Goal: Obtain resource: Download file/media

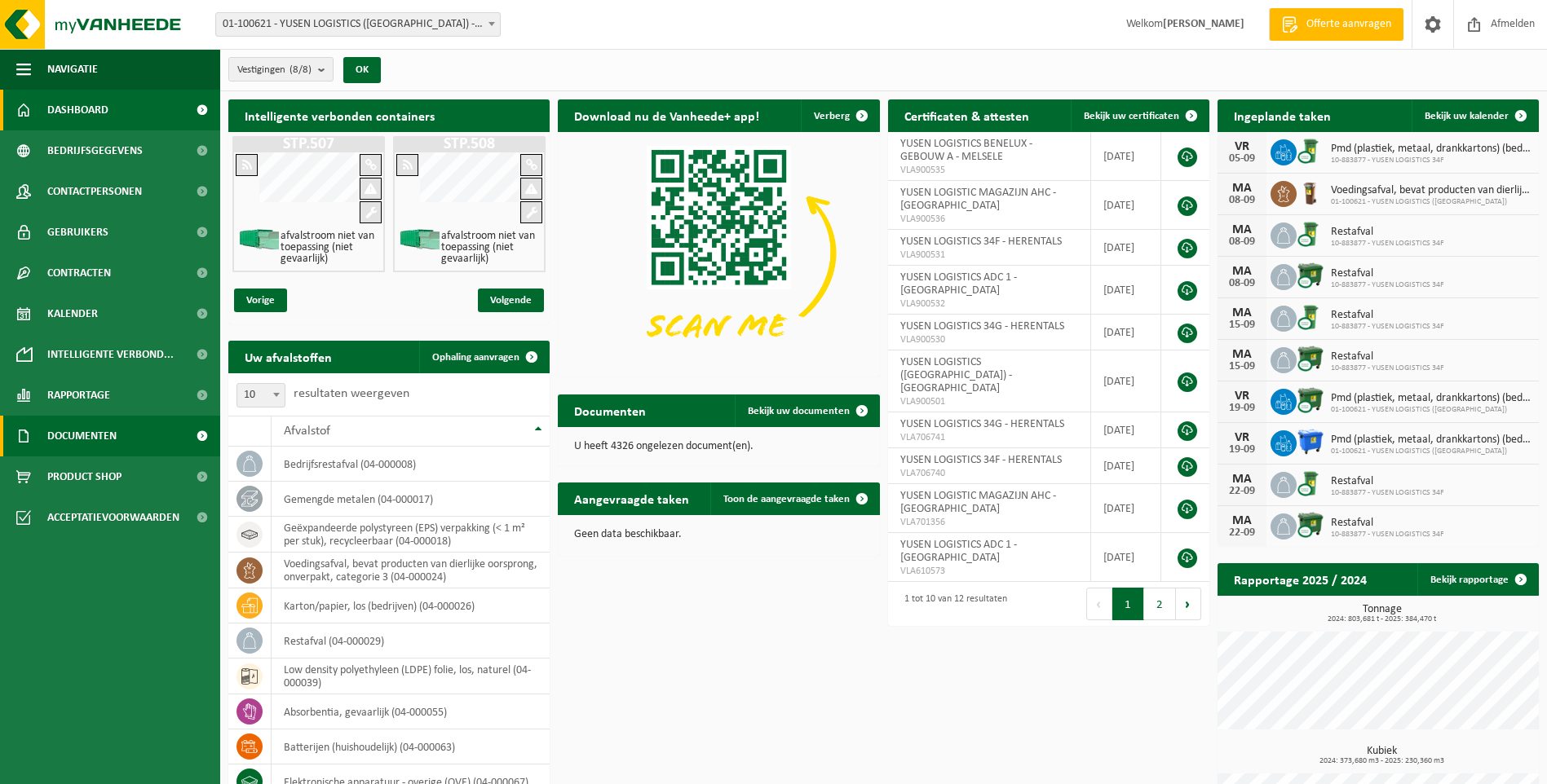
click at [88, 435] on span "Documenten" at bounding box center [82, 436] width 69 height 40
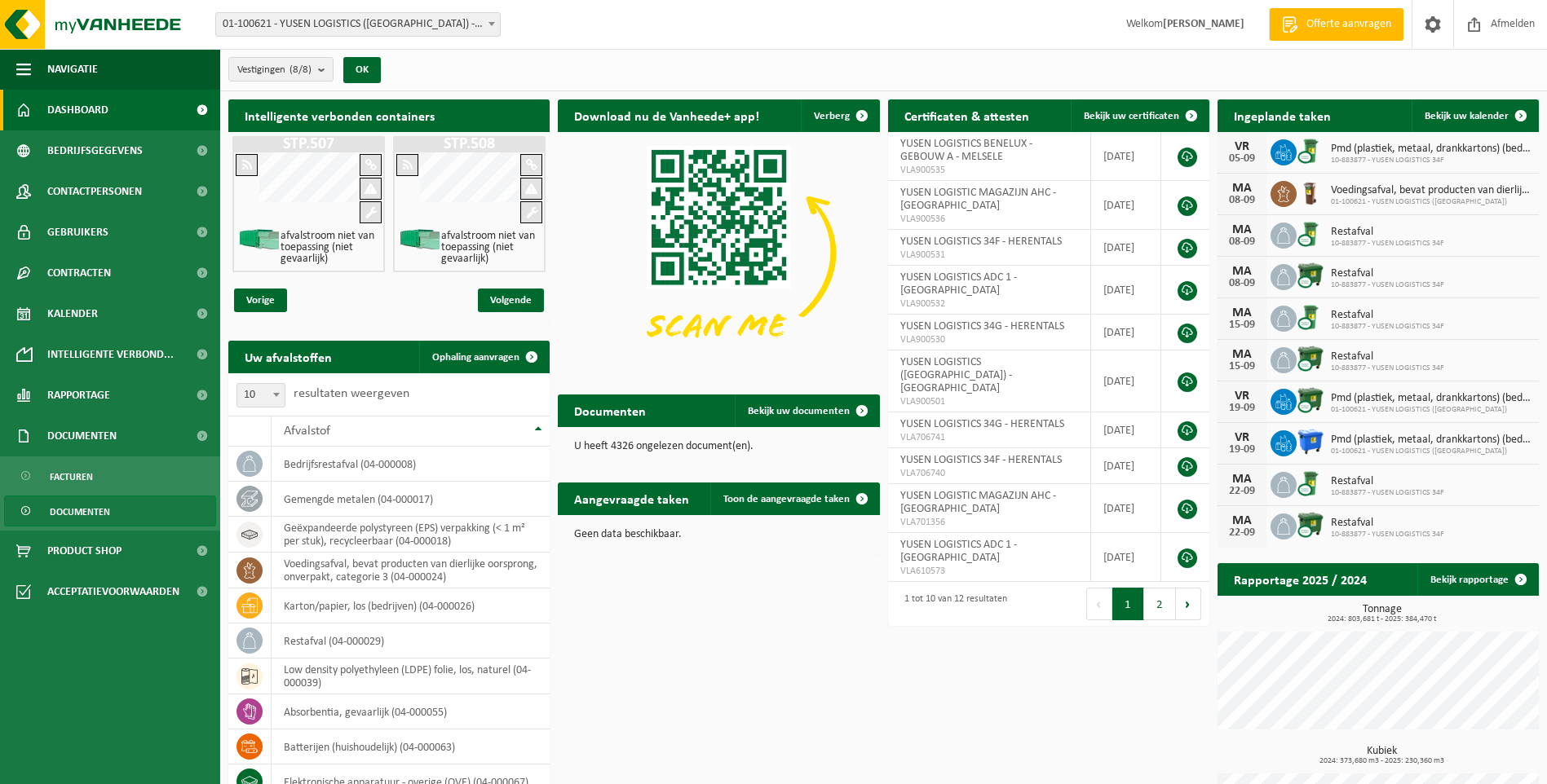
click at [80, 510] on span "Documenten" at bounding box center [80, 512] width 61 height 31
click at [26, 507] on span at bounding box center [27, 512] width 13 height 31
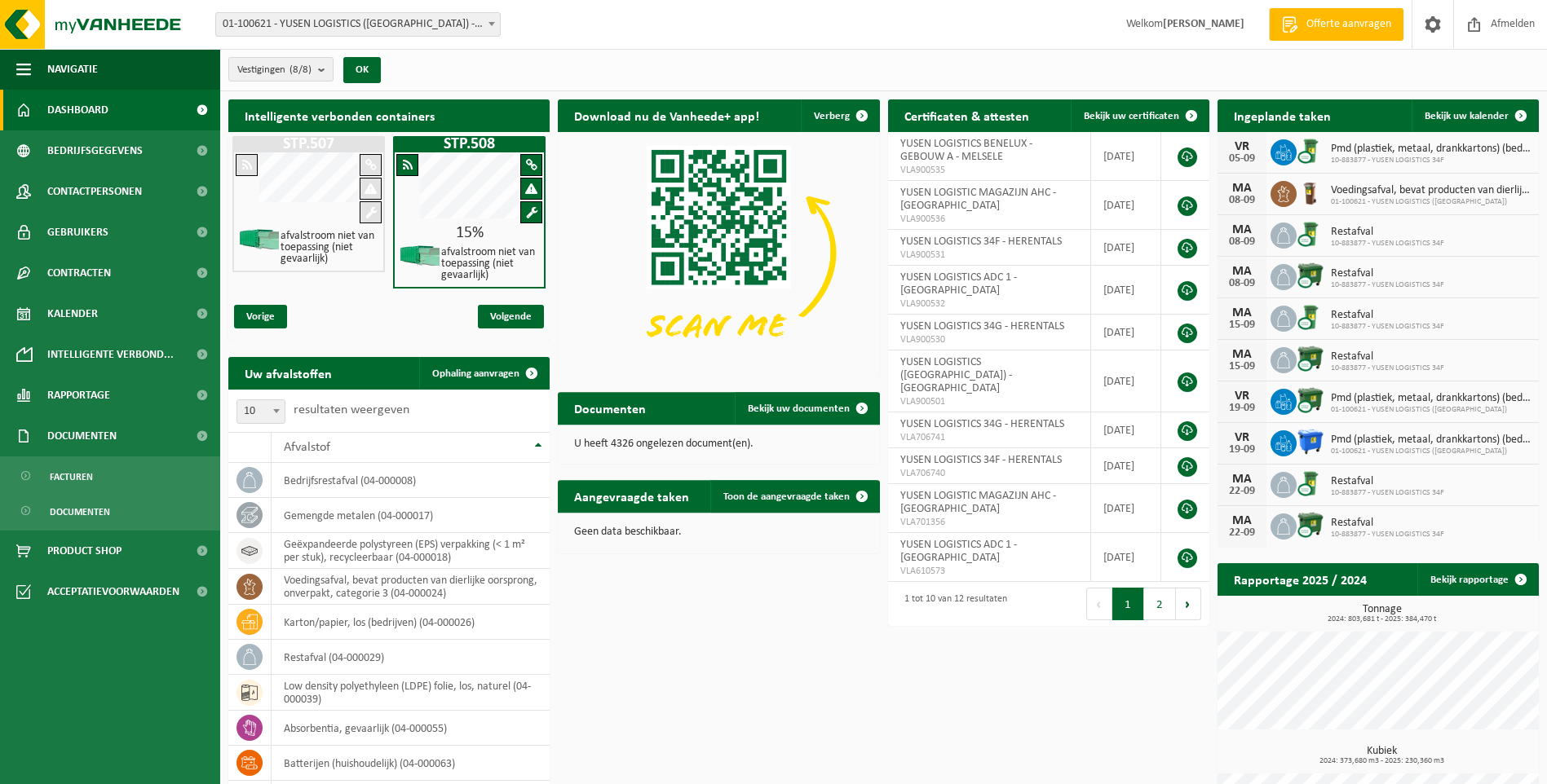
click at [685, 619] on div "Intelligente verbonden containers STP.507 afvalstroom niet van toepassing (niet…" at bounding box center [883, 496] width 1319 height 811
click at [792, 405] on span "Bekijk uw documenten" at bounding box center [799, 409] width 102 height 11
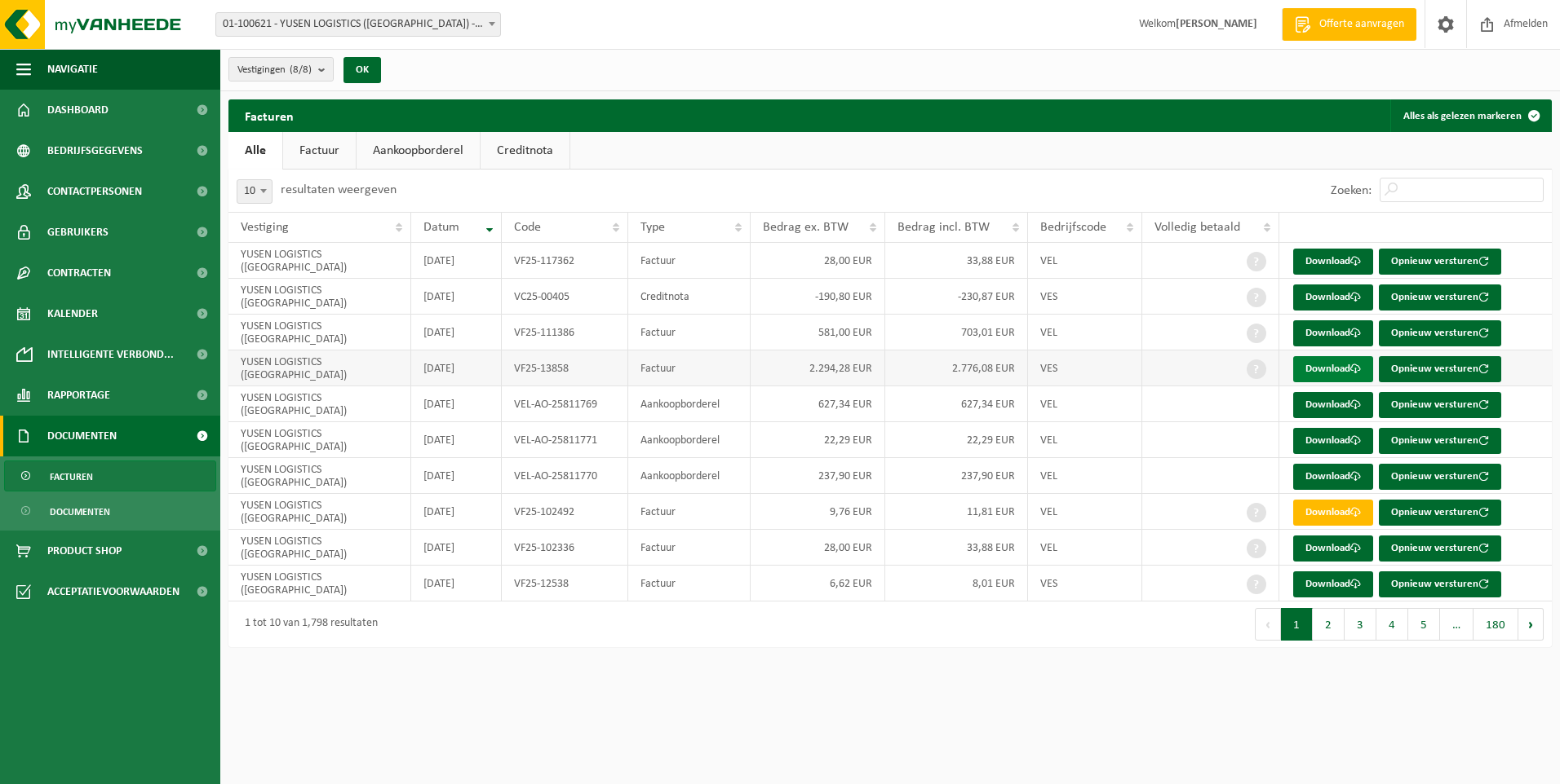
click at [1318, 372] on link "Download" at bounding box center [1333, 368] width 80 height 26
click at [492, 18] on span at bounding box center [492, 24] width 16 height 21
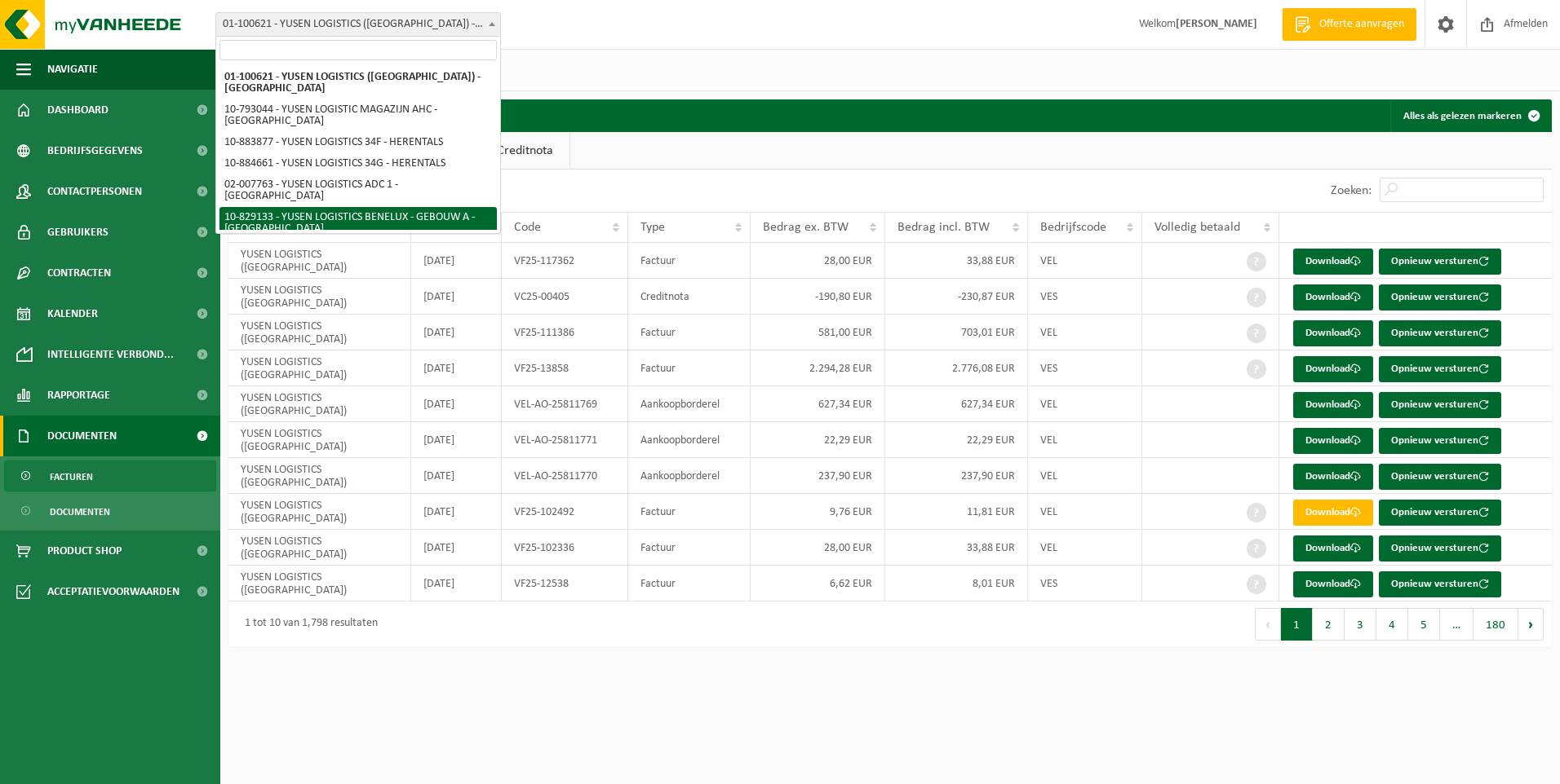
select select "87963"
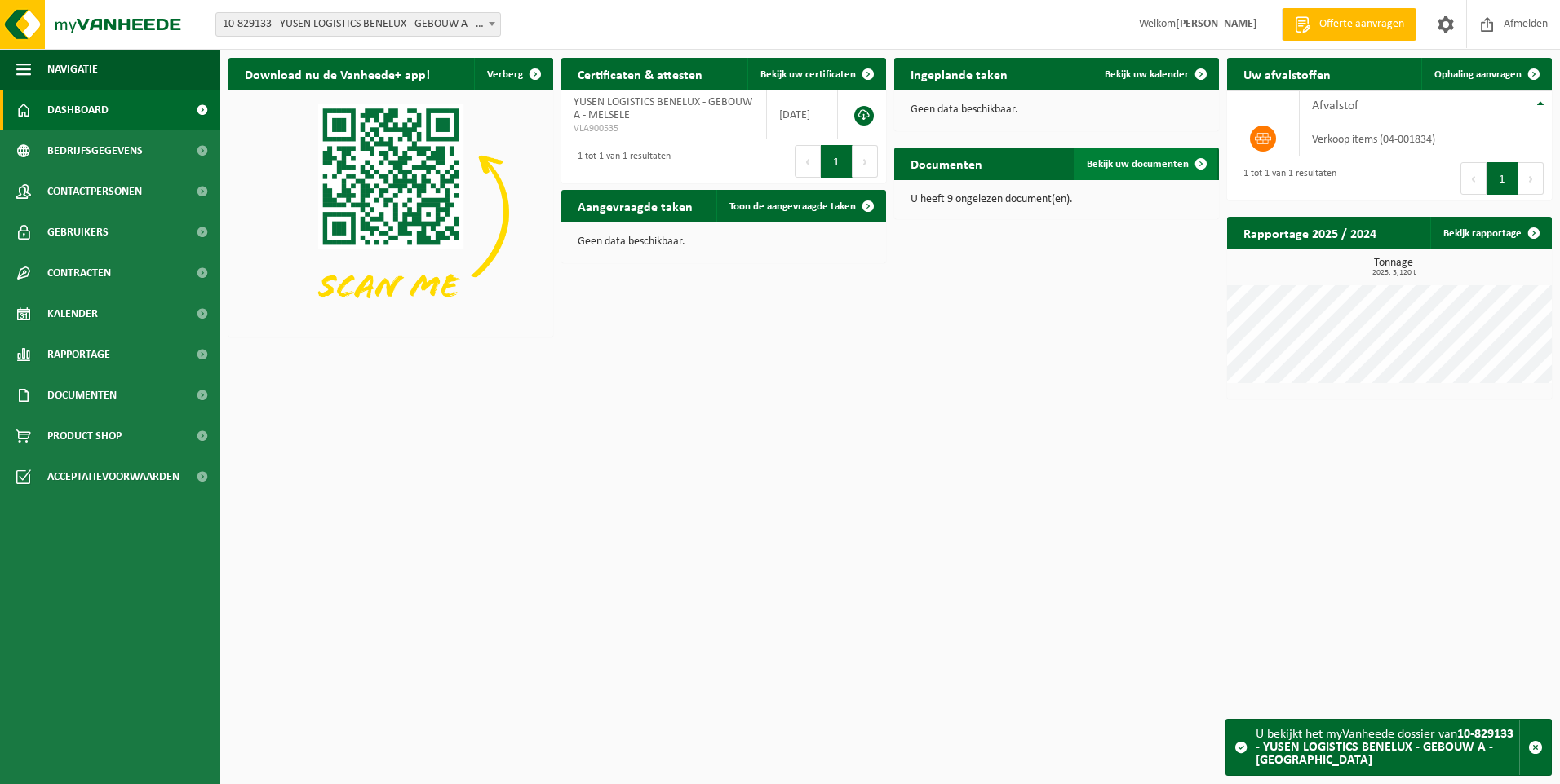
click at [1166, 172] on link "Bekijk uw documenten" at bounding box center [1145, 164] width 143 height 33
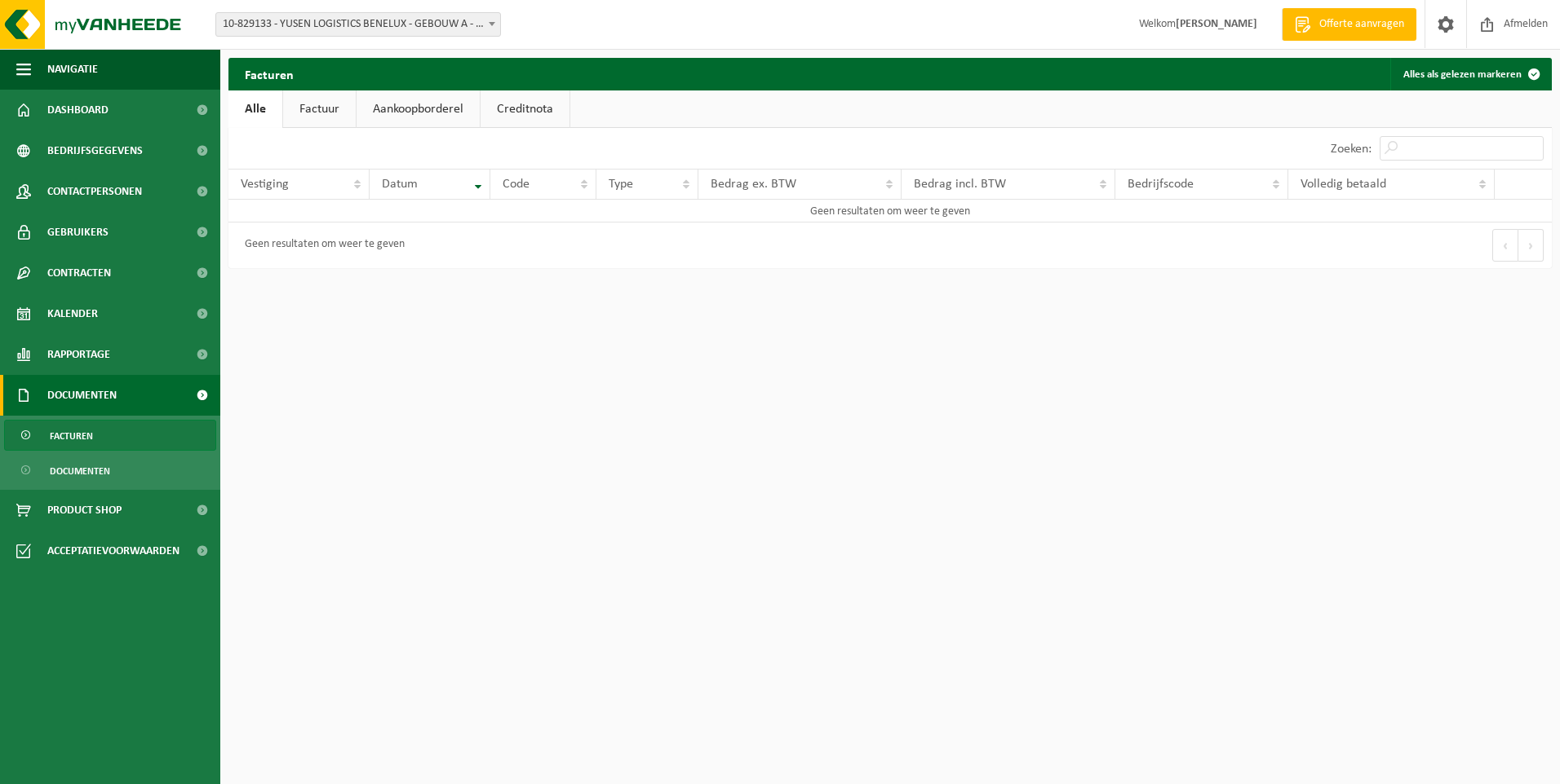
click at [316, 110] on link "Factuur" at bounding box center [319, 109] width 72 height 38
click at [424, 107] on link "Aankoopborderel" at bounding box center [420, 109] width 123 height 38
click at [523, 105] on link "Creditnota" at bounding box center [532, 109] width 89 height 38
click at [413, 103] on link "Aankoopborderel" at bounding box center [418, 109] width 123 height 38
click at [316, 104] on link "Factuur" at bounding box center [318, 109] width 72 height 38
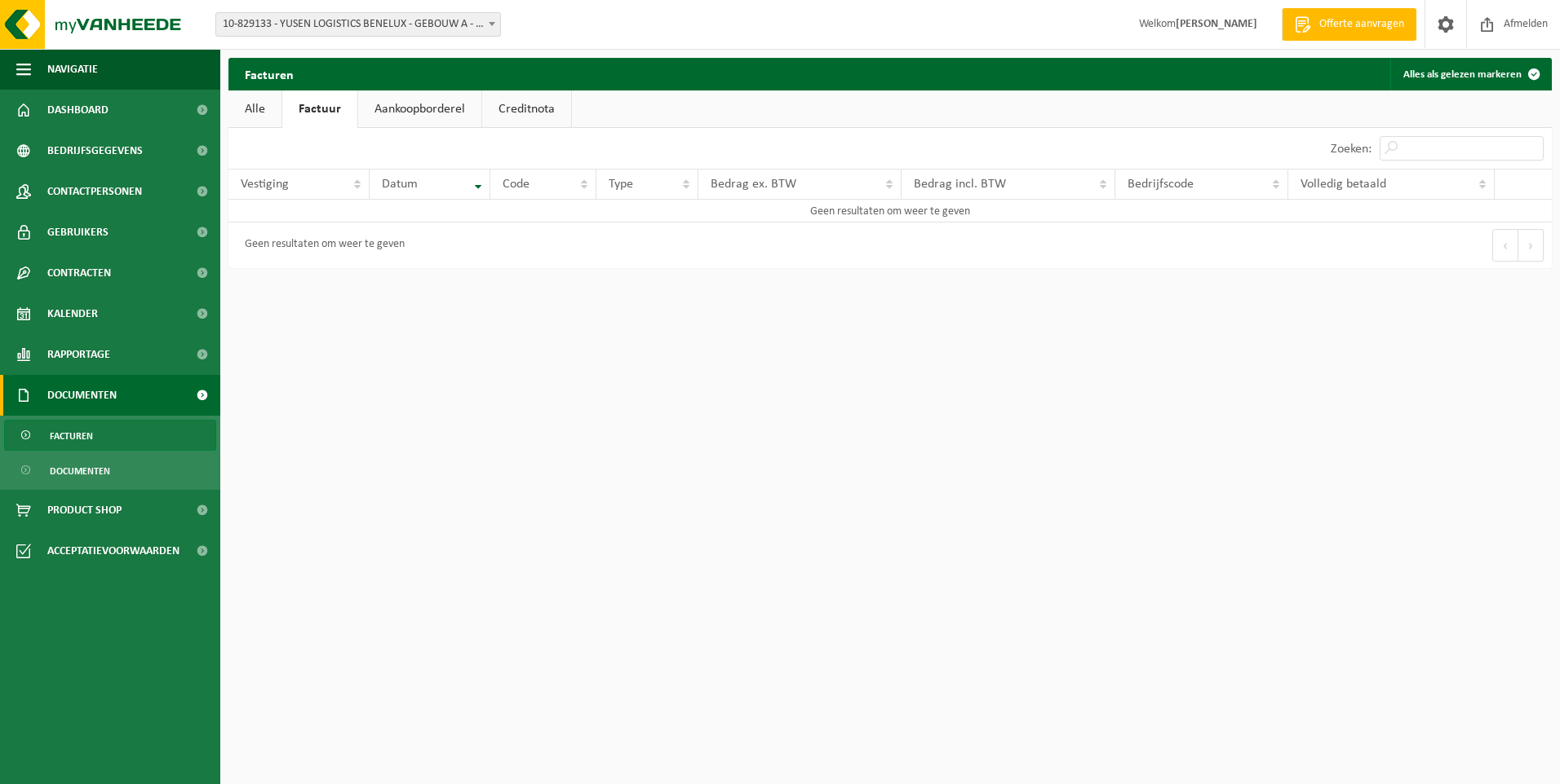
click at [263, 108] on link "Alle" at bounding box center [254, 109] width 53 height 38
click at [362, 22] on span "10-829133 - YUSEN LOGISTICS BENELUX - GEBOUW A - [GEOGRAPHIC_DATA]" at bounding box center [358, 25] width 284 height 23
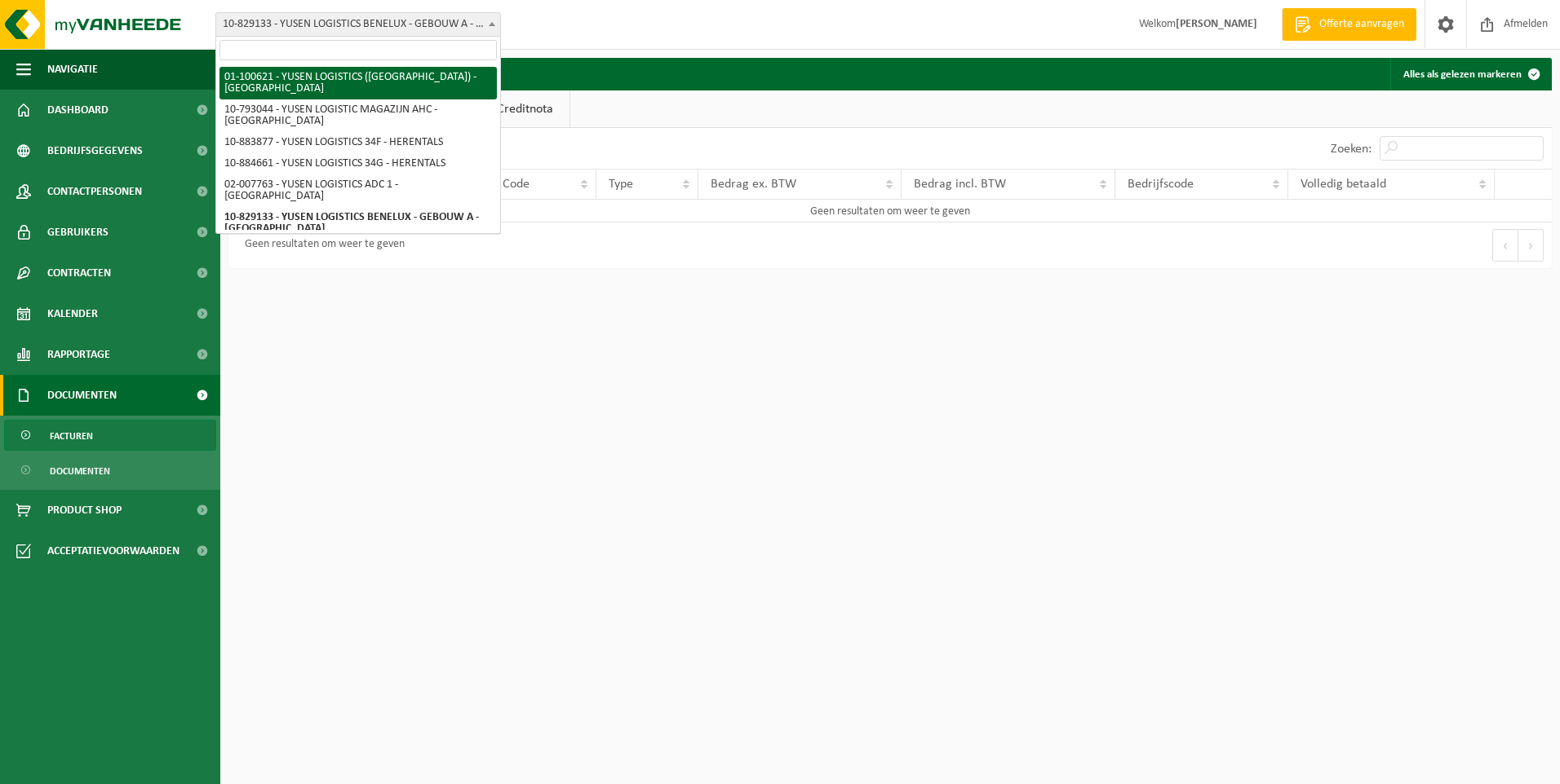
select select "845"
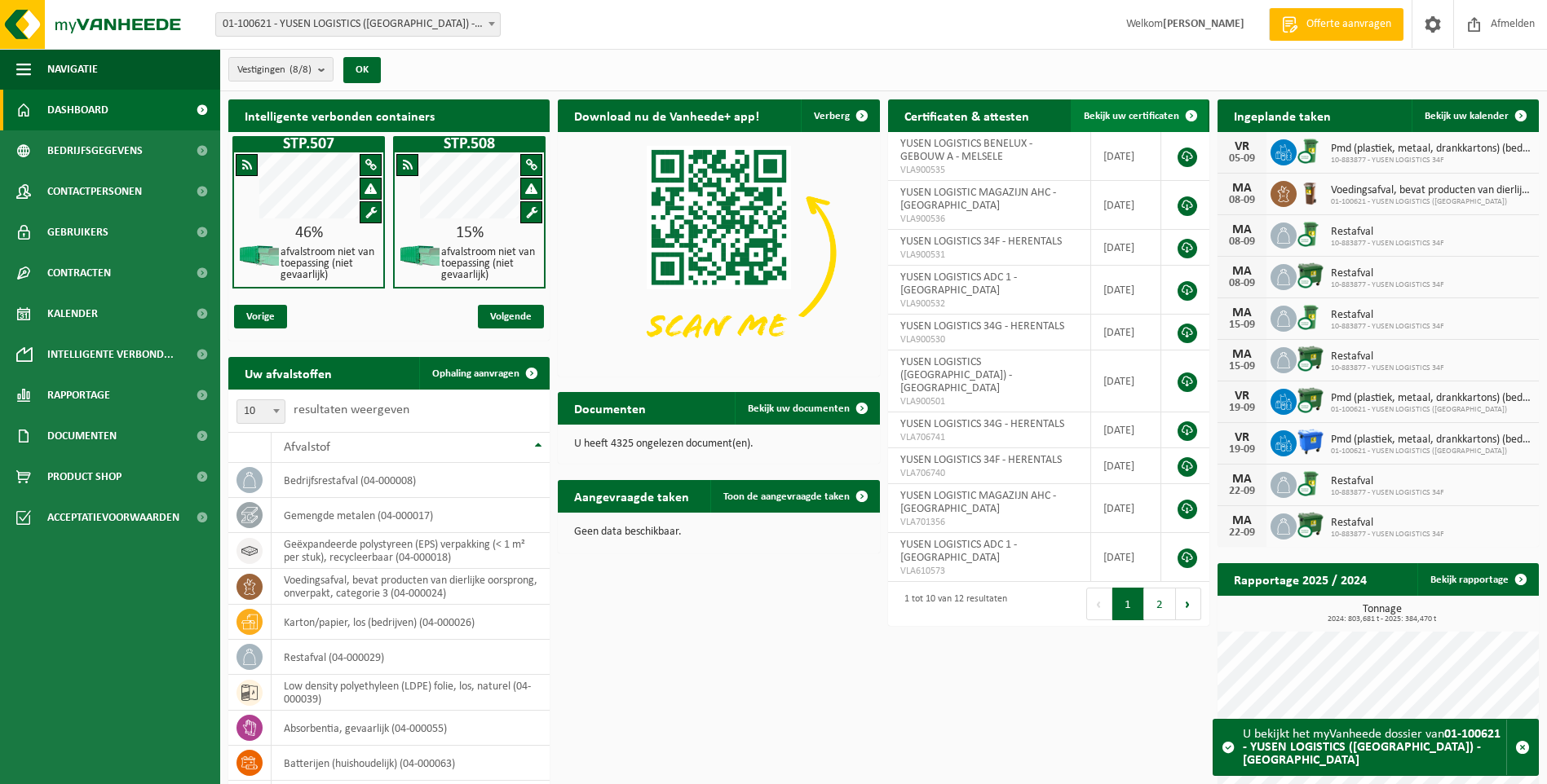
click at [1143, 114] on span "Bekijk uw certificaten" at bounding box center [1131, 115] width 95 height 11
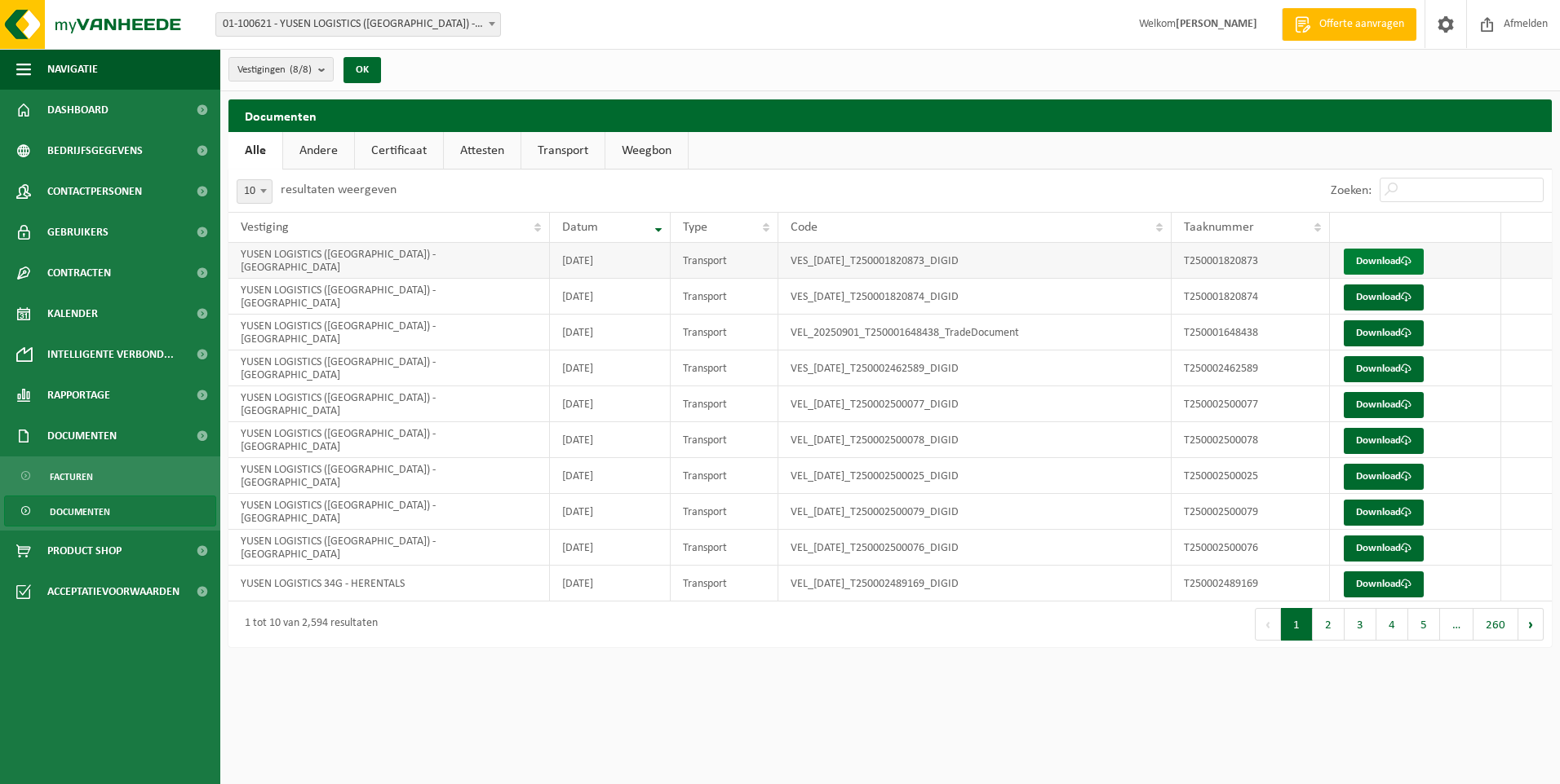
click at [1351, 261] on link "Download" at bounding box center [1383, 262] width 80 height 26
click at [1362, 324] on link "Download" at bounding box center [1383, 333] width 80 height 26
click at [479, 151] on link "Attesten" at bounding box center [482, 150] width 77 height 38
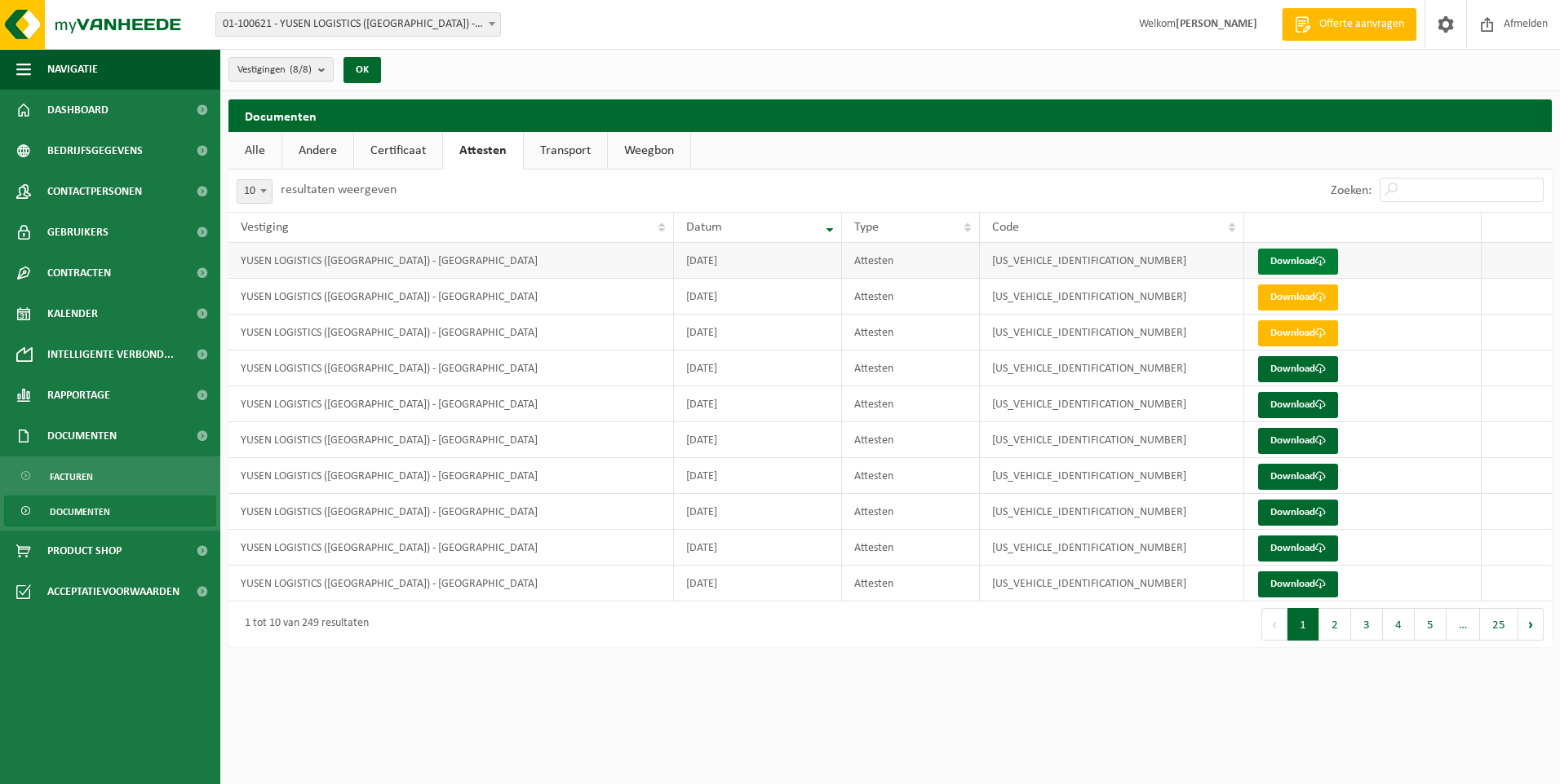
click at [1299, 260] on link "Download" at bounding box center [1297, 262] width 80 height 26
click at [394, 141] on link "Certificaat" at bounding box center [398, 150] width 89 height 38
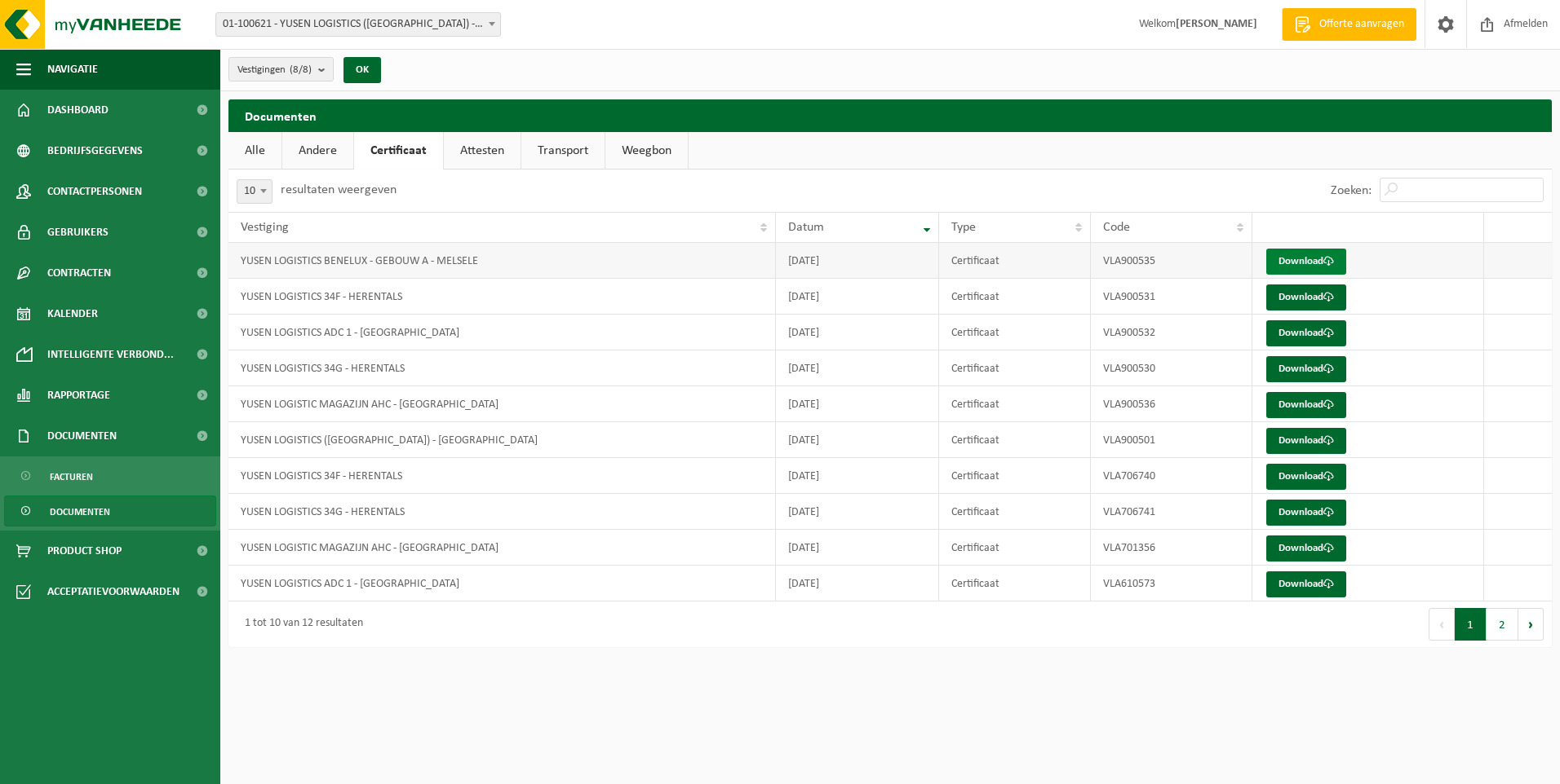
click at [1323, 260] on link "Download" at bounding box center [1306, 262] width 80 height 26
click at [307, 141] on link "Andere" at bounding box center [318, 150] width 71 height 38
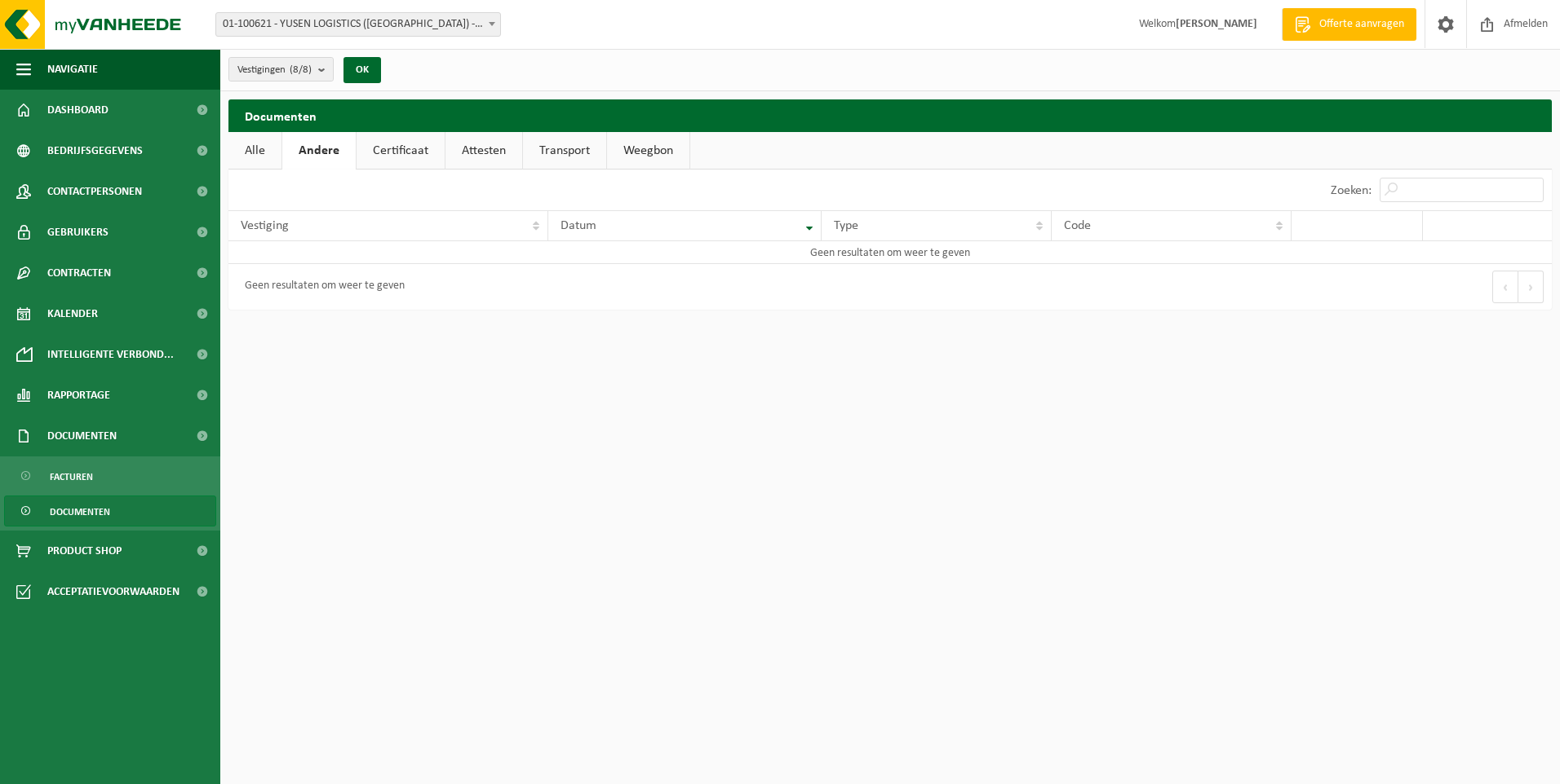
click at [499, 146] on link "Attesten" at bounding box center [484, 150] width 77 height 38
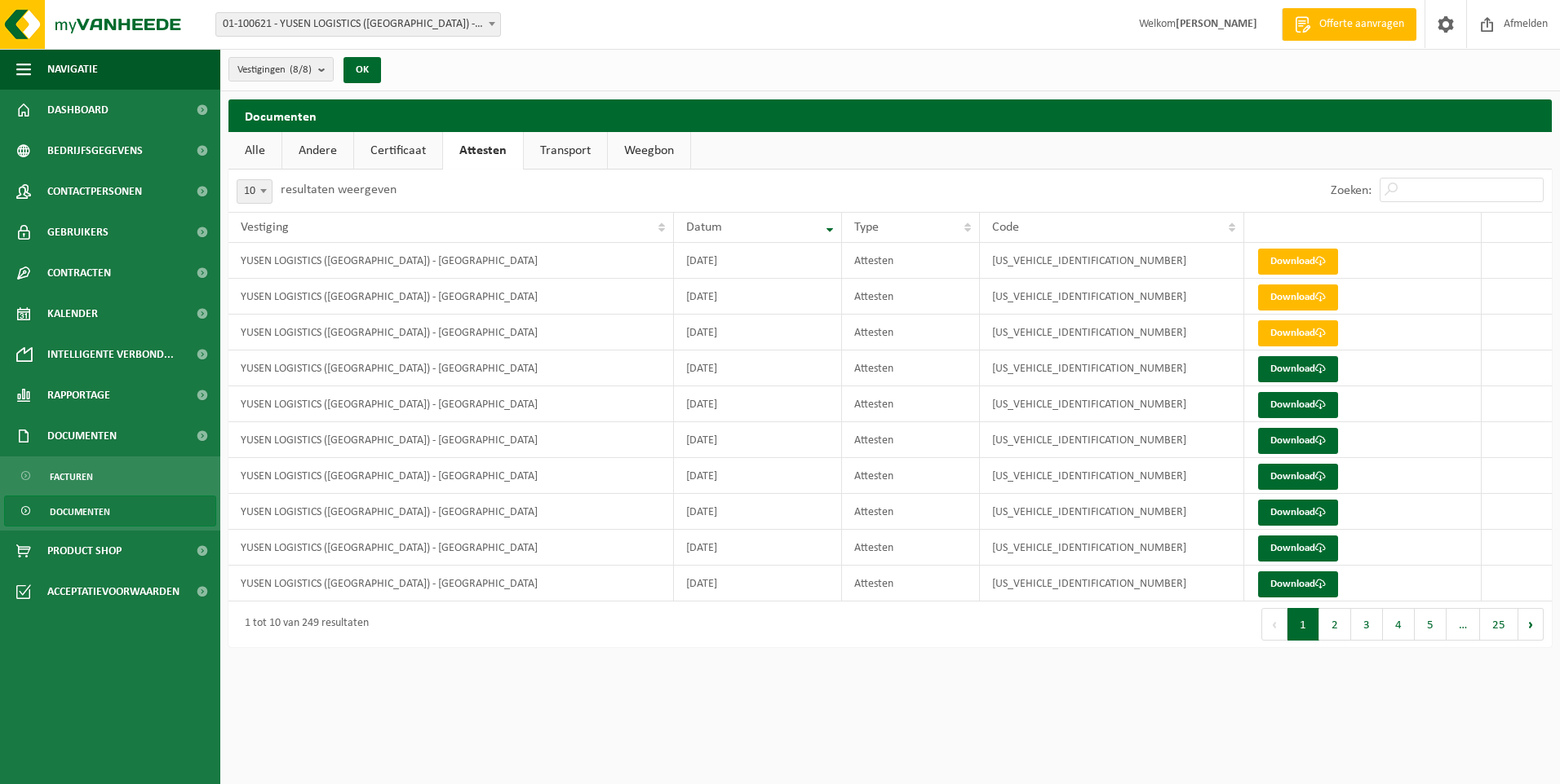
click at [550, 147] on link "Transport" at bounding box center [565, 150] width 83 height 38
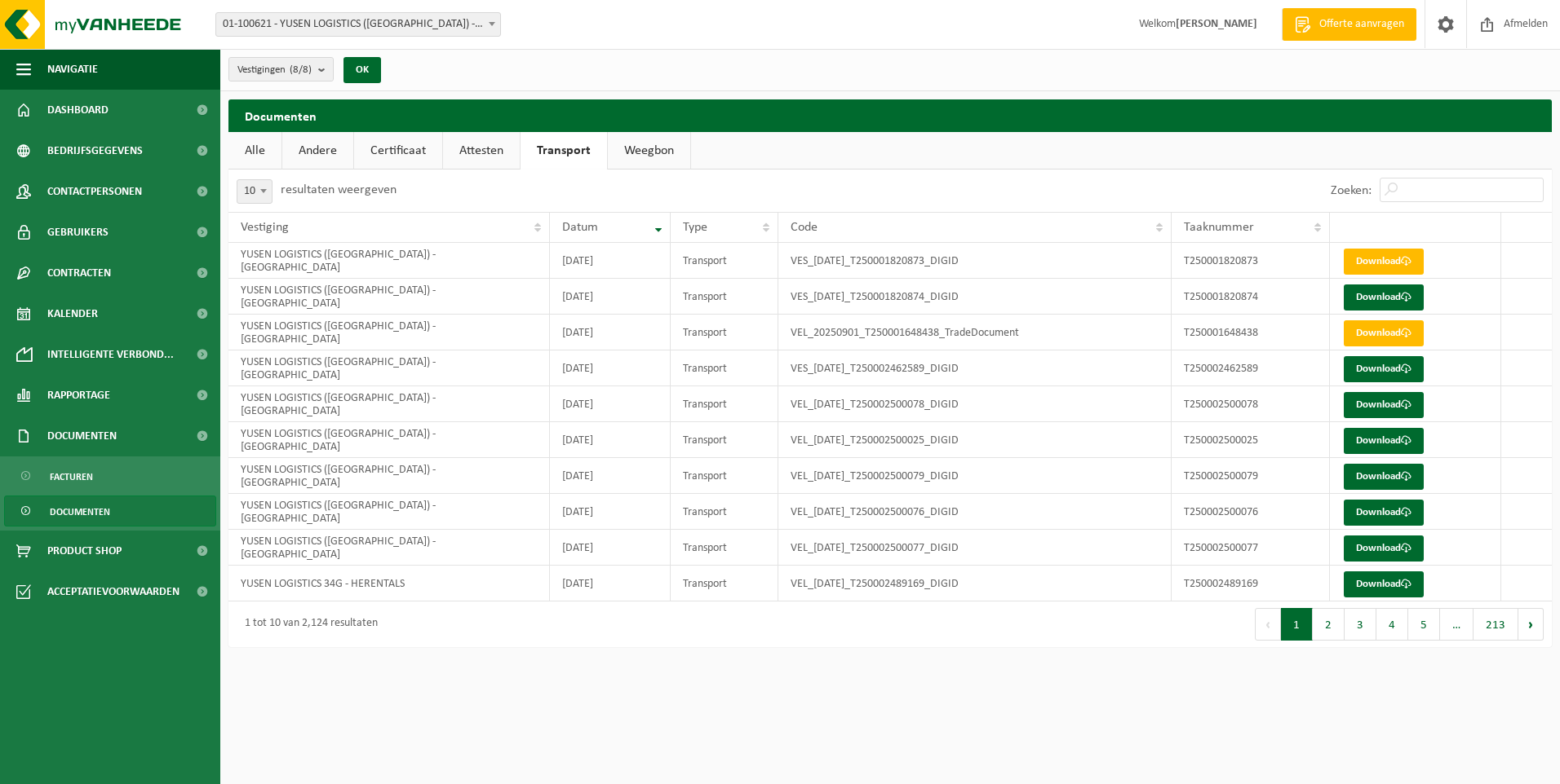
click at [642, 152] on link "Weegbon" at bounding box center [650, 150] width 83 height 38
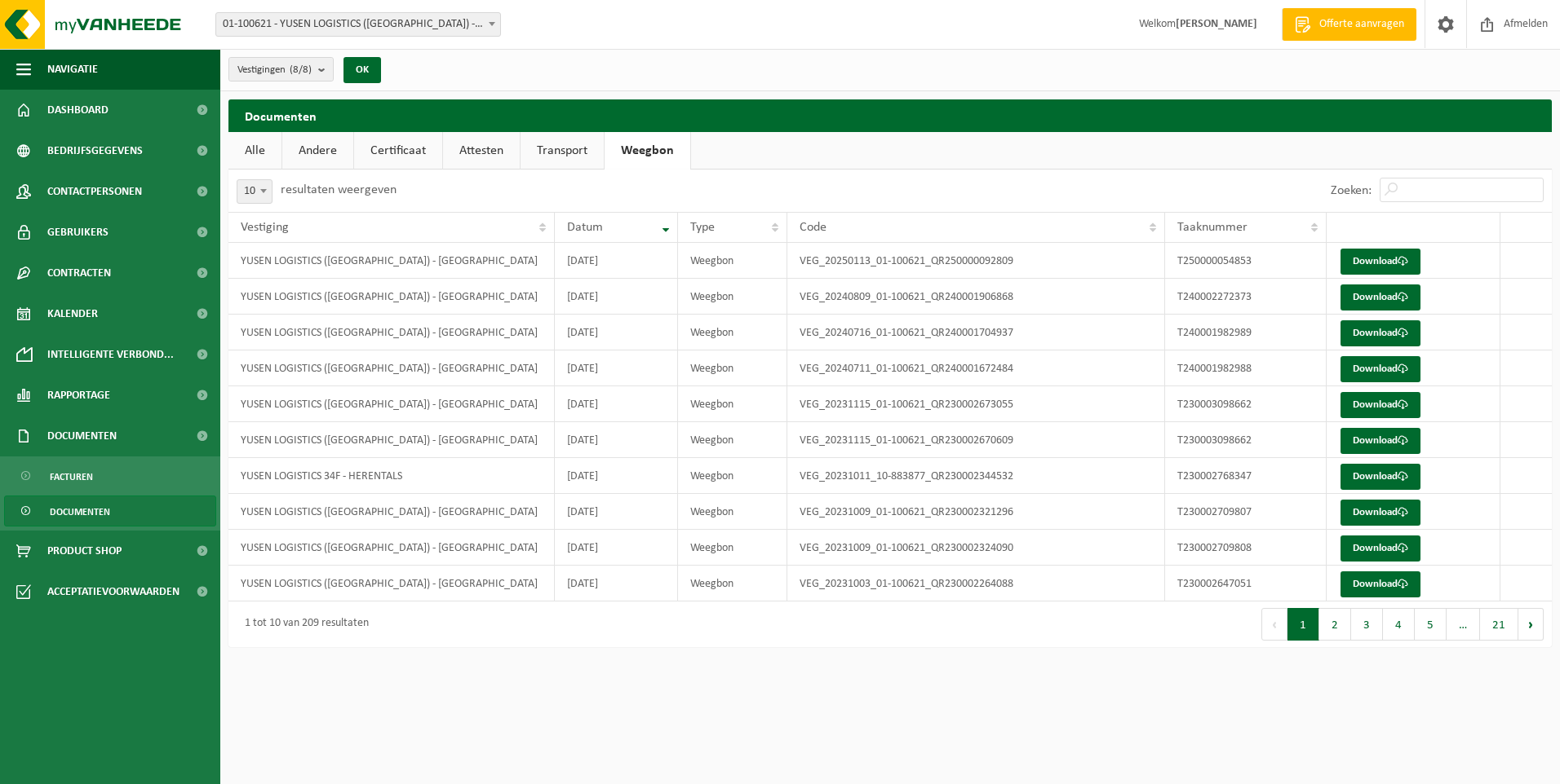
click at [553, 162] on link "Transport" at bounding box center [562, 150] width 83 height 38
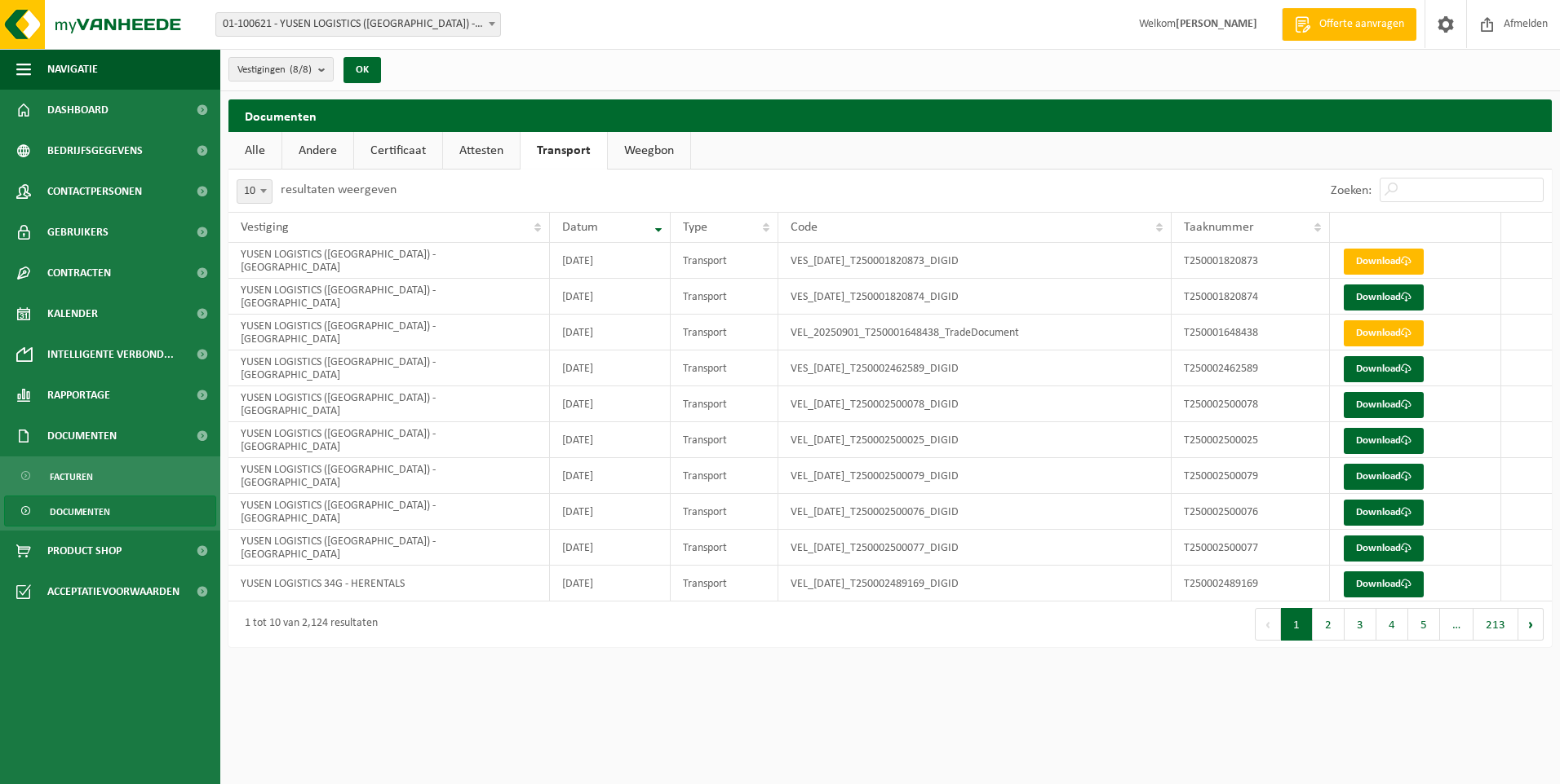
click at [415, 145] on link "Certificaat" at bounding box center [398, 150] width 89 height 38
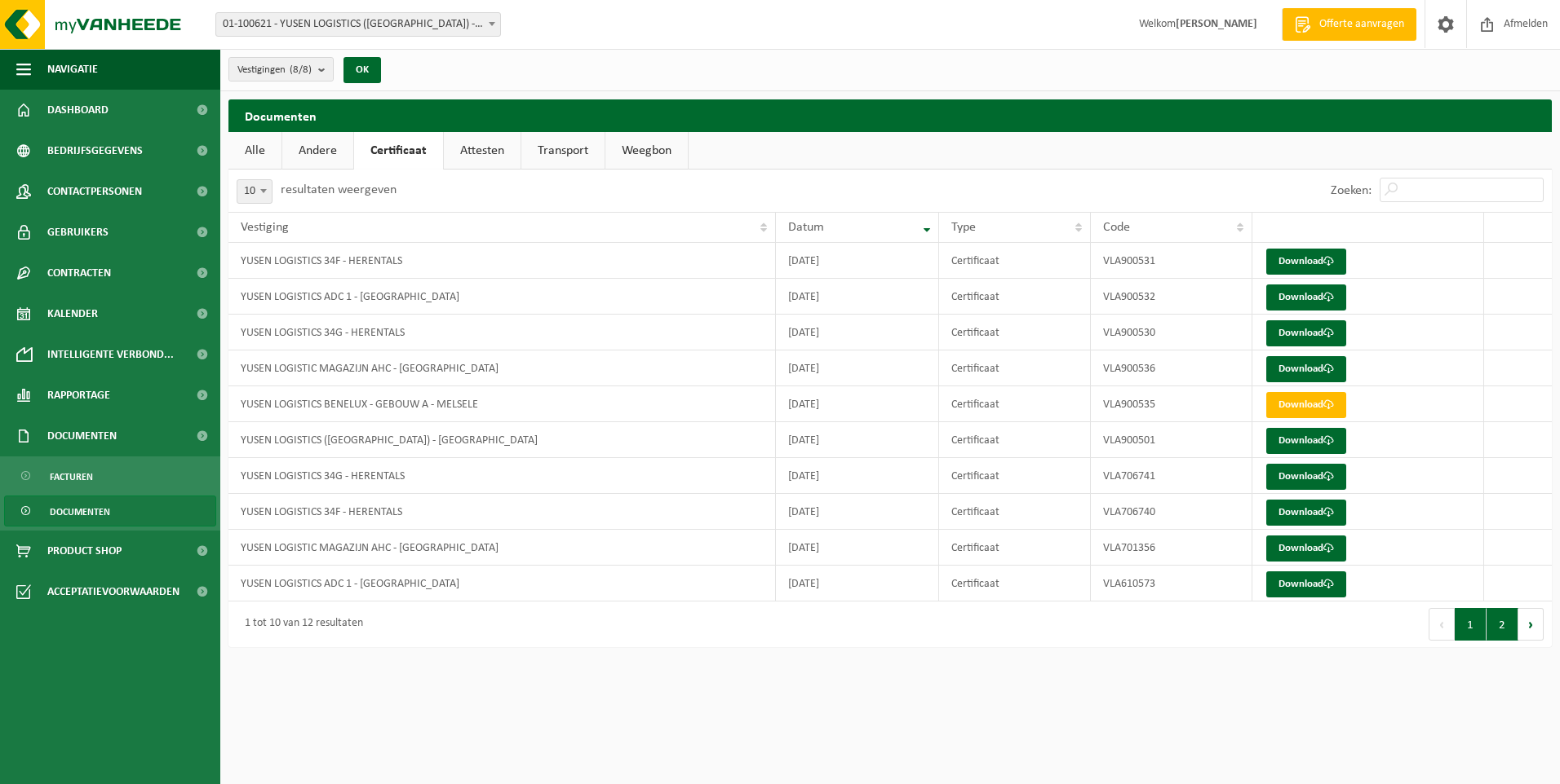
click at [1499, 627] on button "2" at bounding box center [1501, 624] width 32 height 33
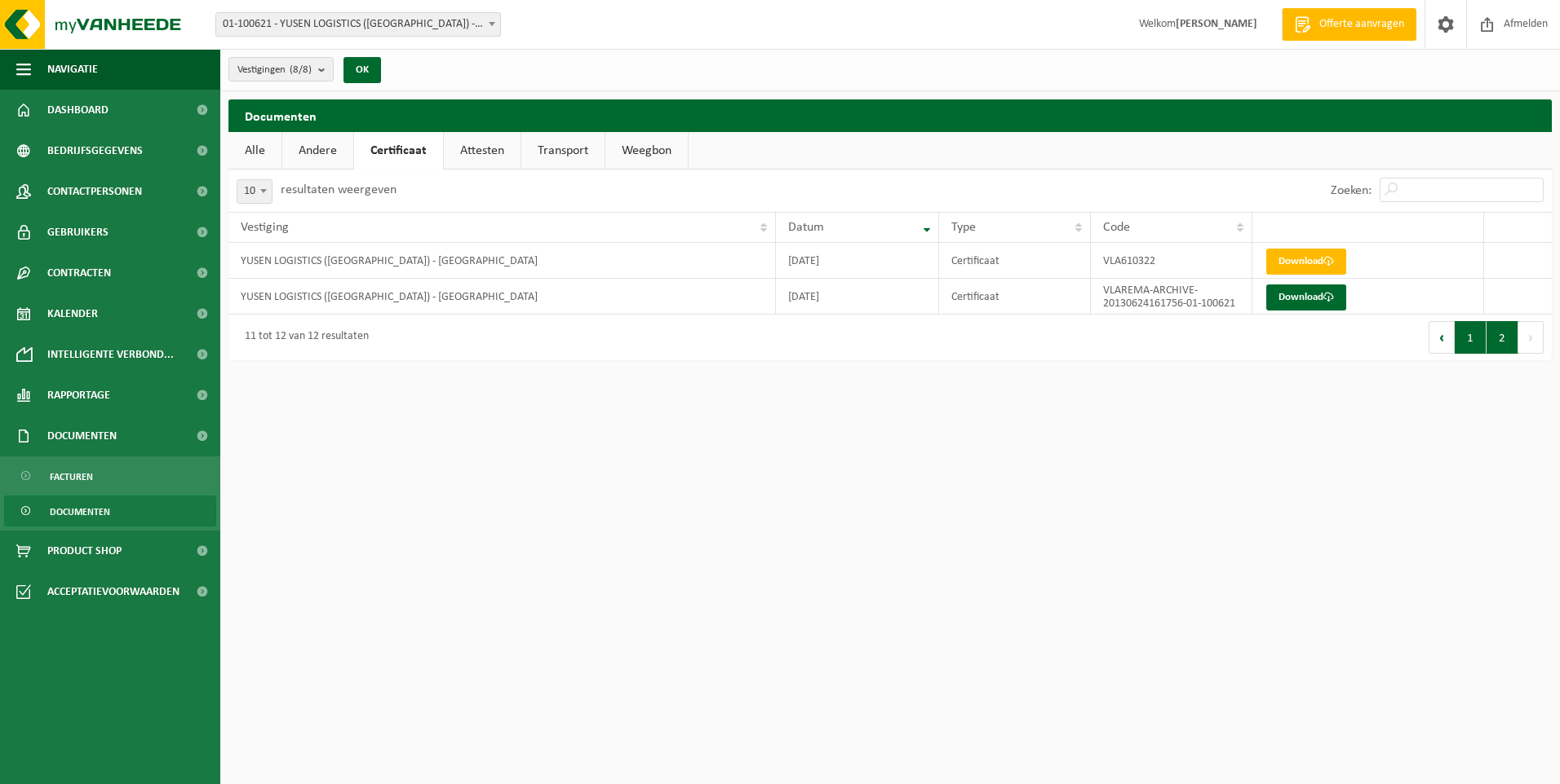
click at [1467, 336] on button "1" at bounding box center [1470, 338] width 32 height 33
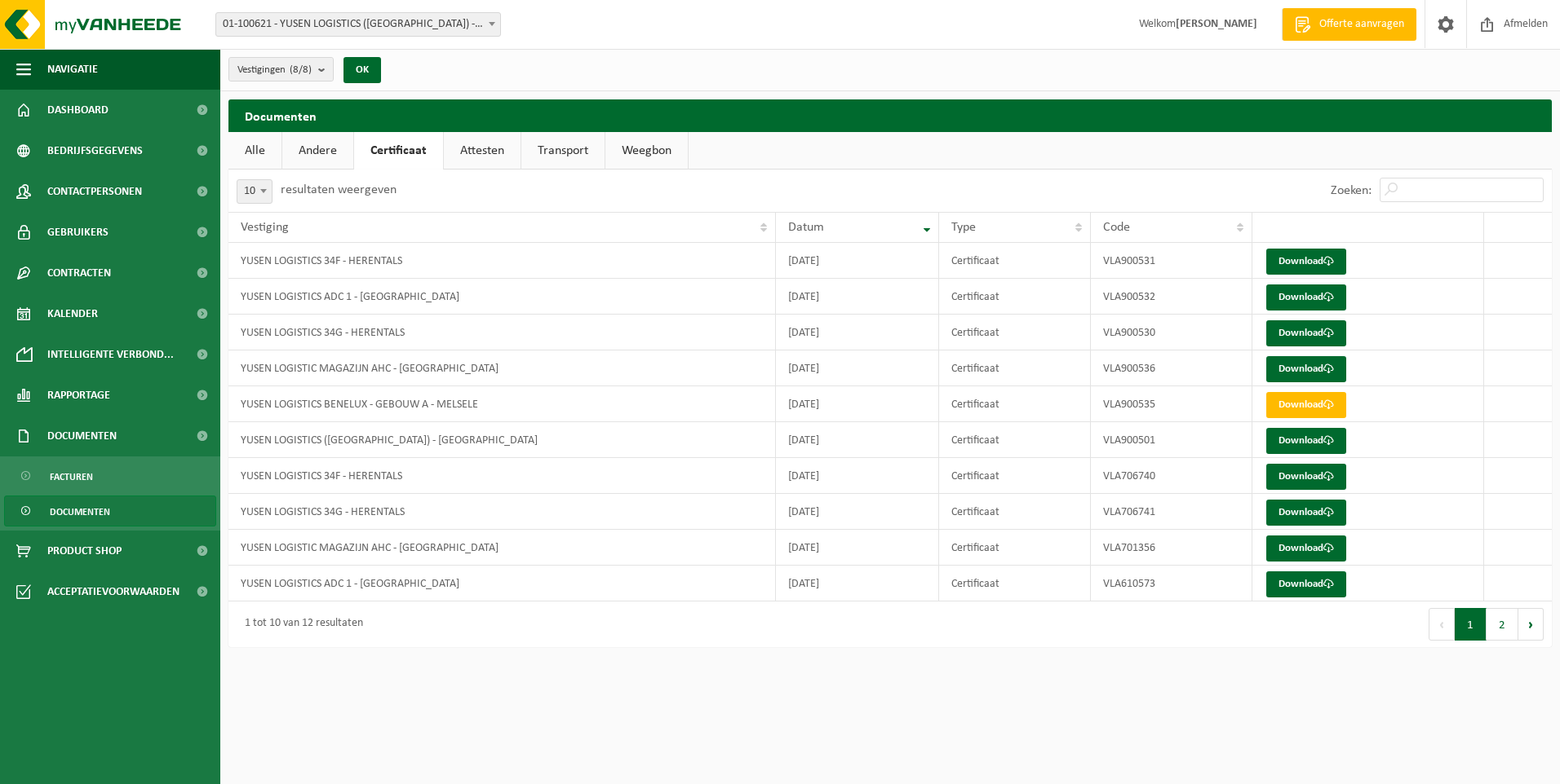
click at [333, 149] on link "Andere" at bounding box center [318, 150] width 71 height 38
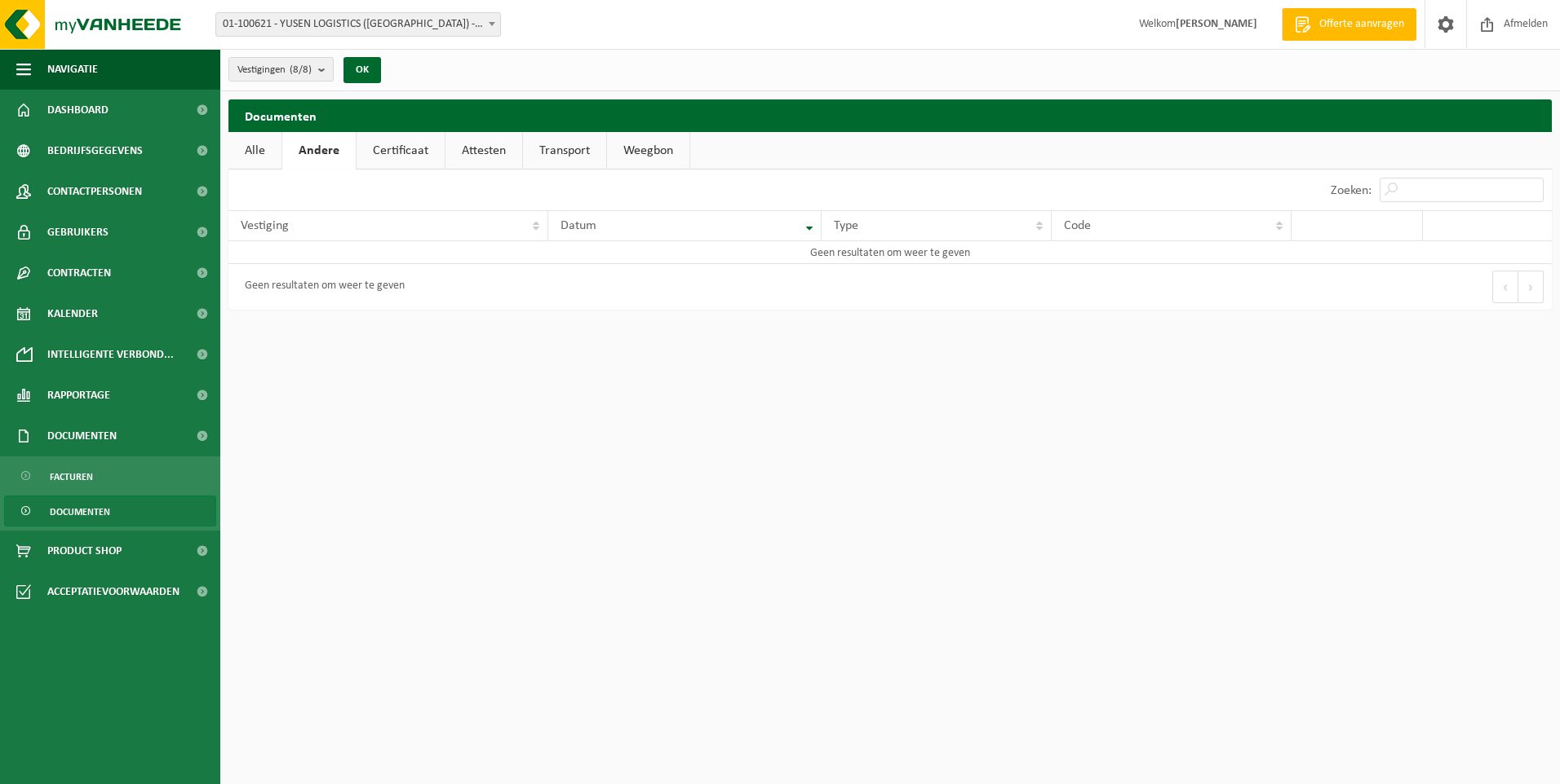
click at [256, 147] on link "Alle" at bounding box center [254, 150] width 53 height 38
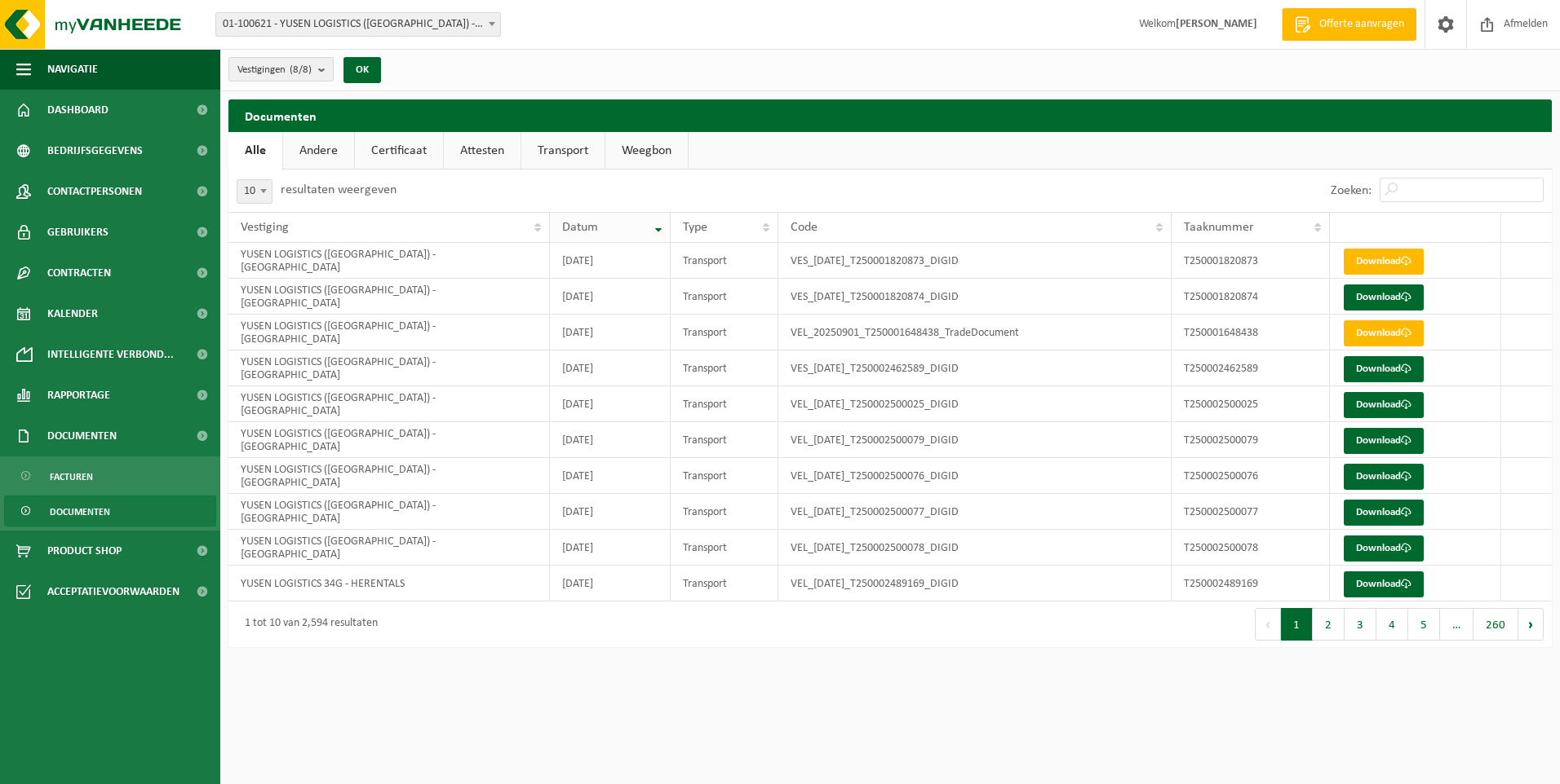
click at [661, 224] on th "Datum" at bounding box center [610, 227] width 121 height 31
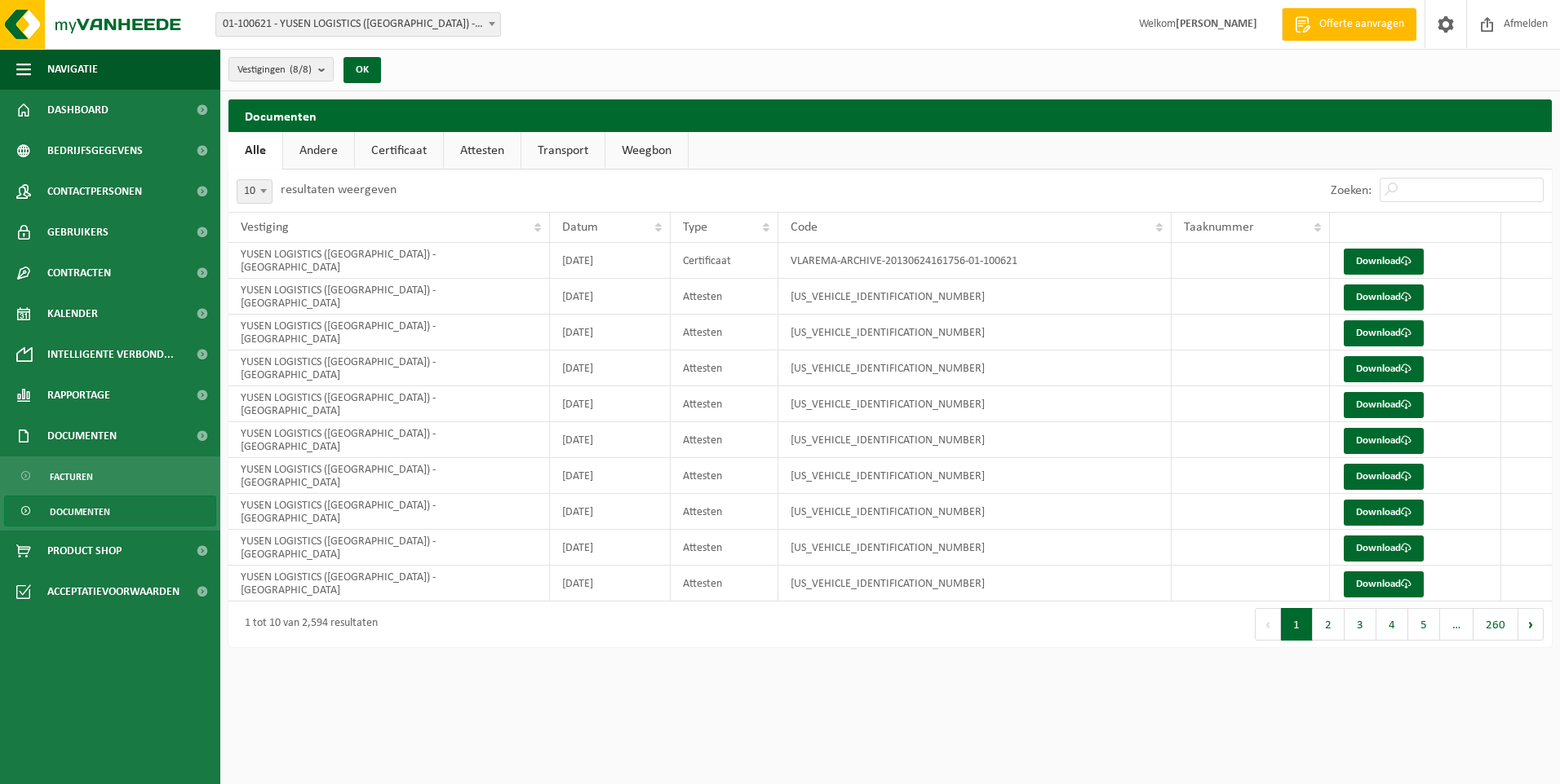
click at [661, 224] on th "Datum" at bounding box center [610, 227] width 121 height 31
click at [580, 230] on span "Datum" at bounding box center [579, 228] width 36 height 13
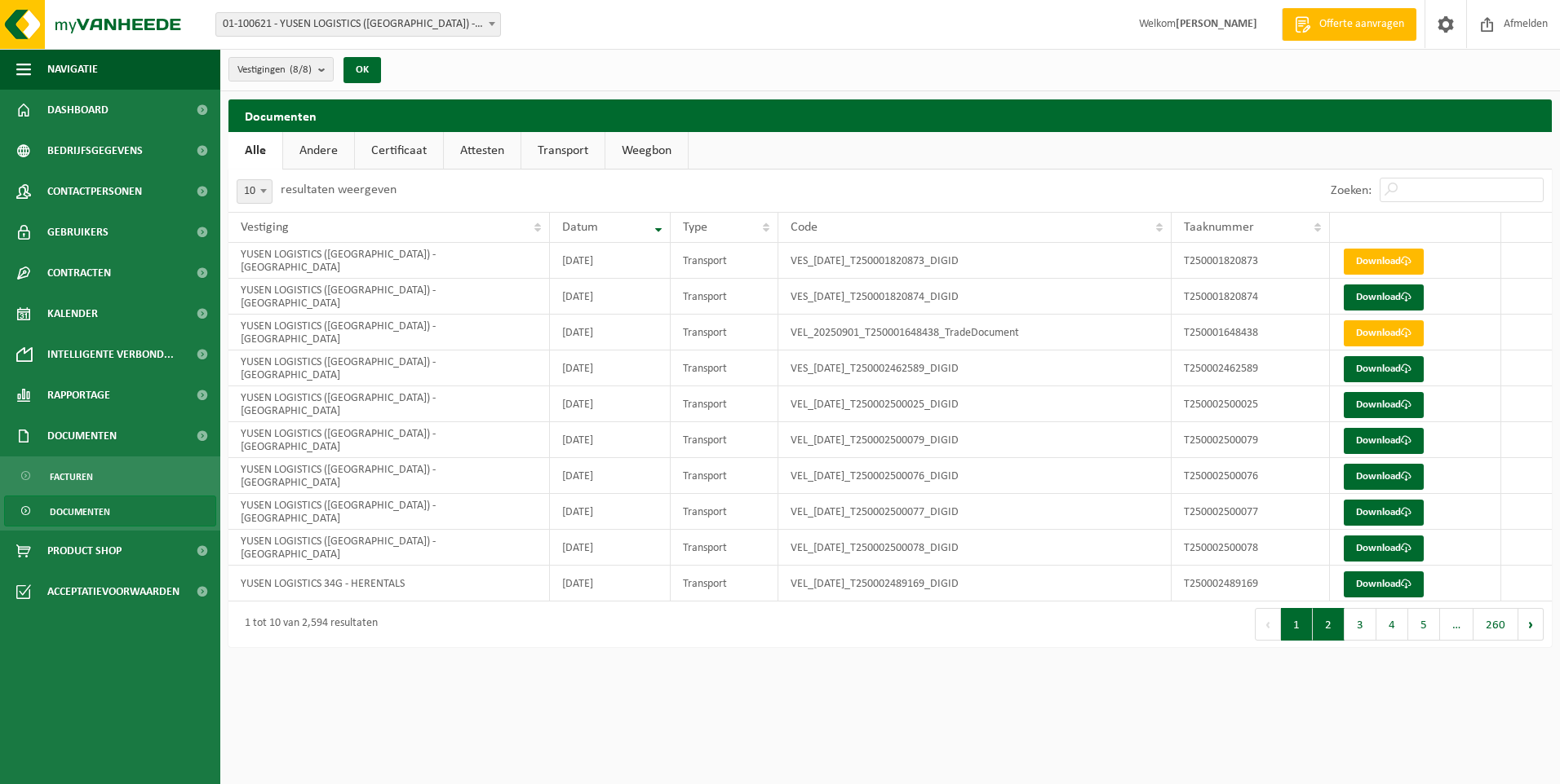
click at [1336, 632] on button "2" at bounding box center [1328, 624] width 32 height 33
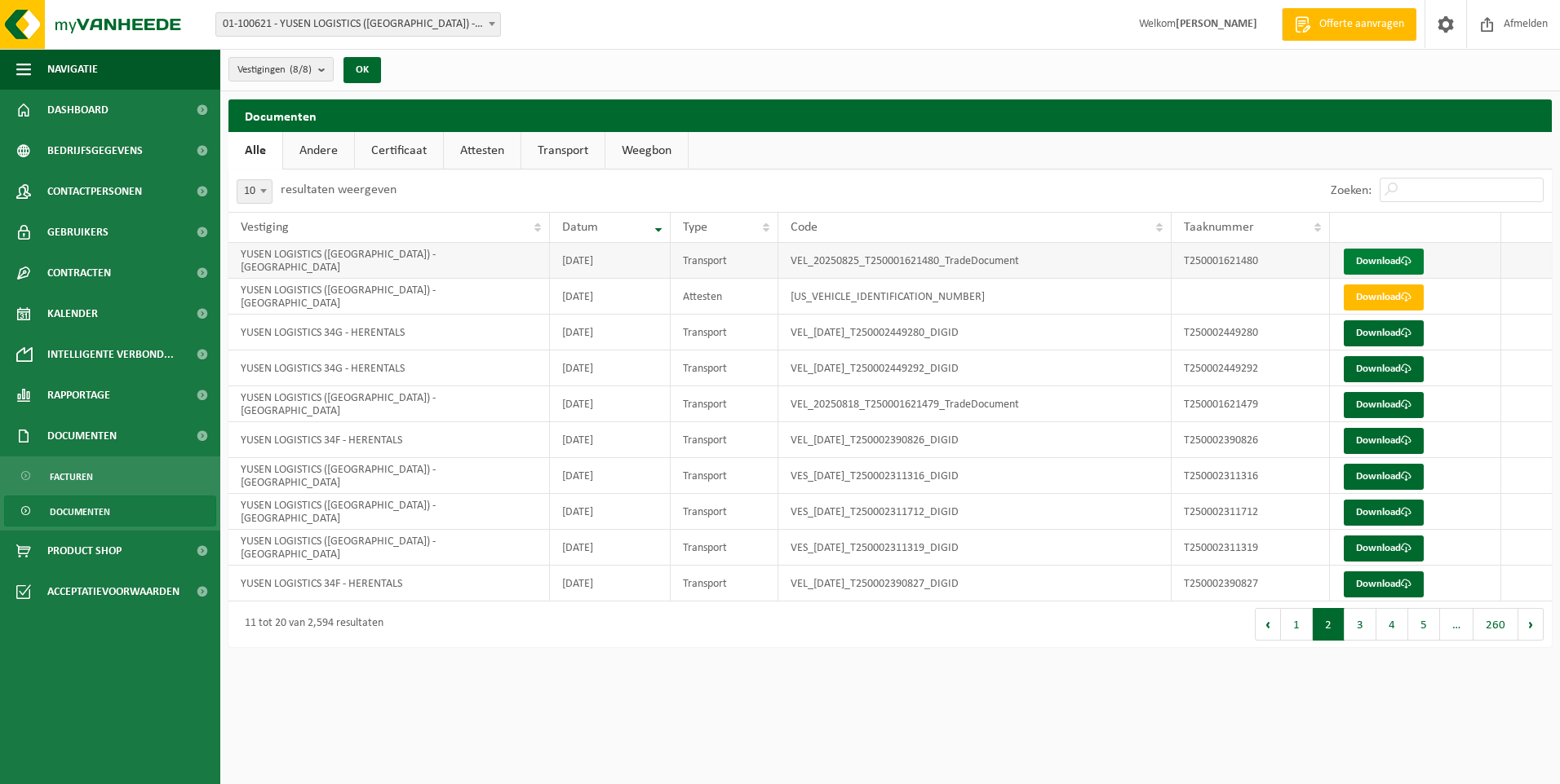
click at [1390, 262] on link "Download" at bounding box center [1383, 262] width 80 height 26
click at [80, 321] on span "Kalender" at bounding box center [72, 314] width 51 height 40
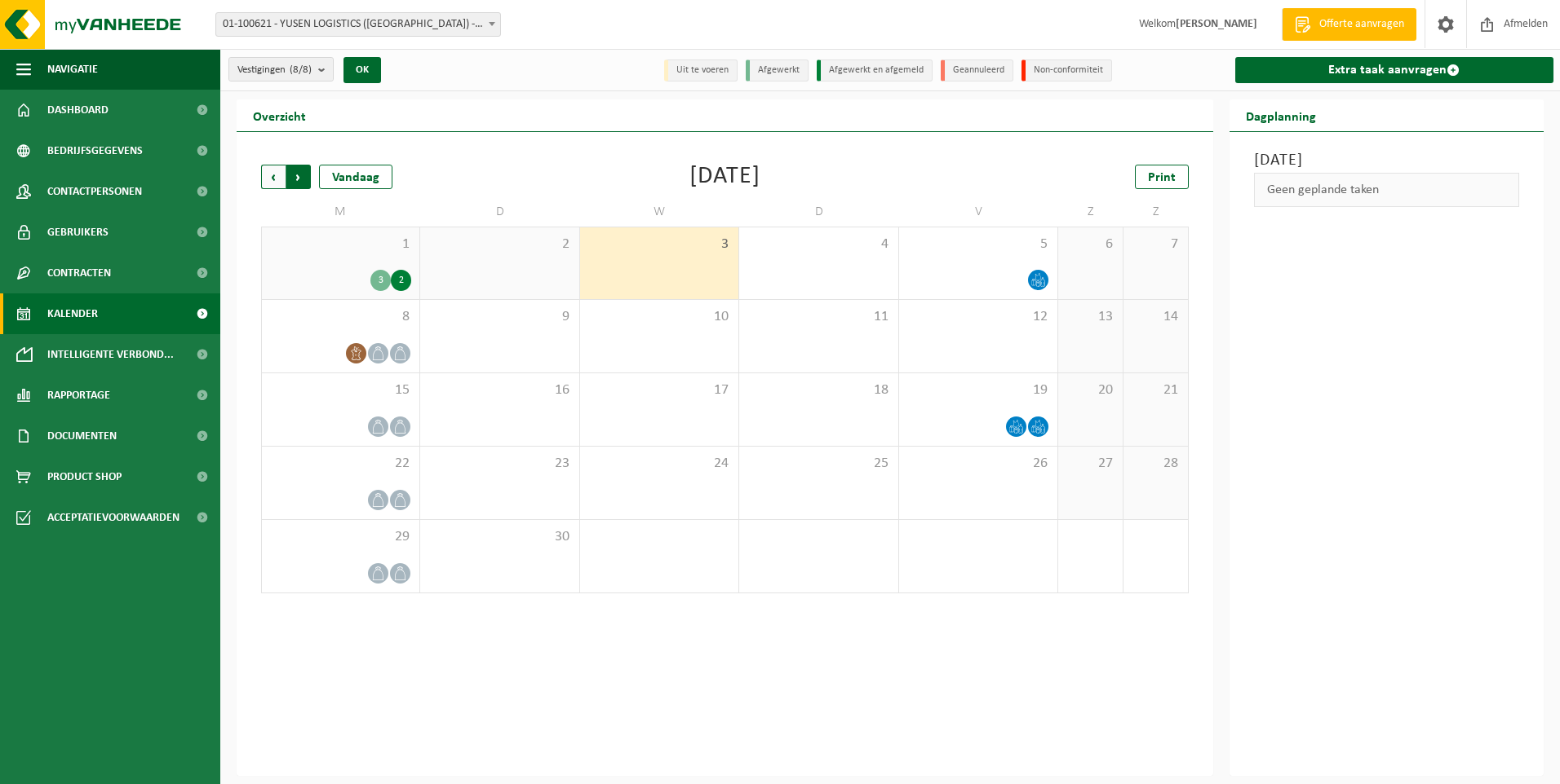
click at [269, 179] on span "Vorige" at bounding box center [272, 176] width 24 height 24
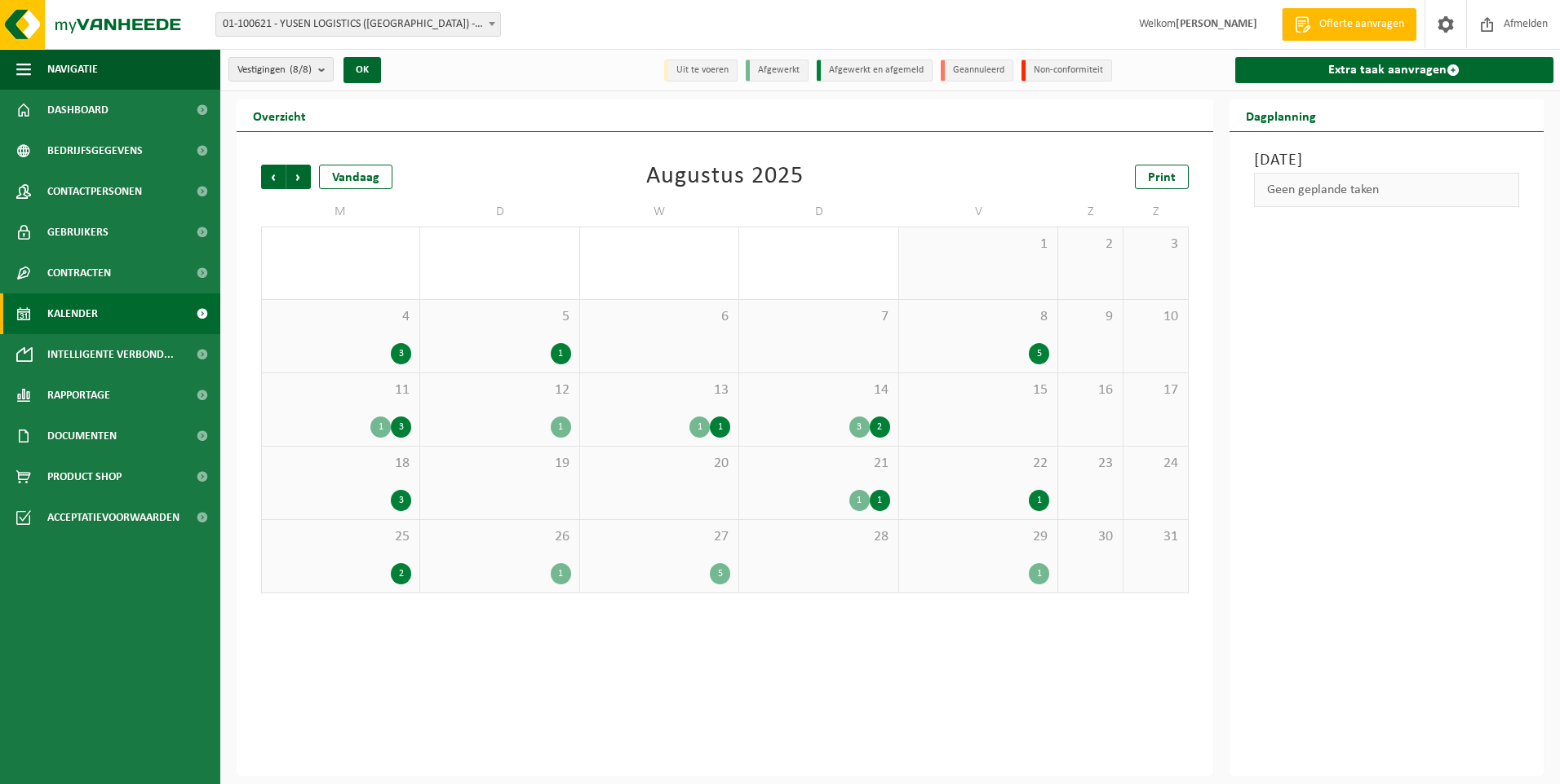
click at [269, 179] on span "Vorige" at bounding box center [272, 176] width 24 height 24
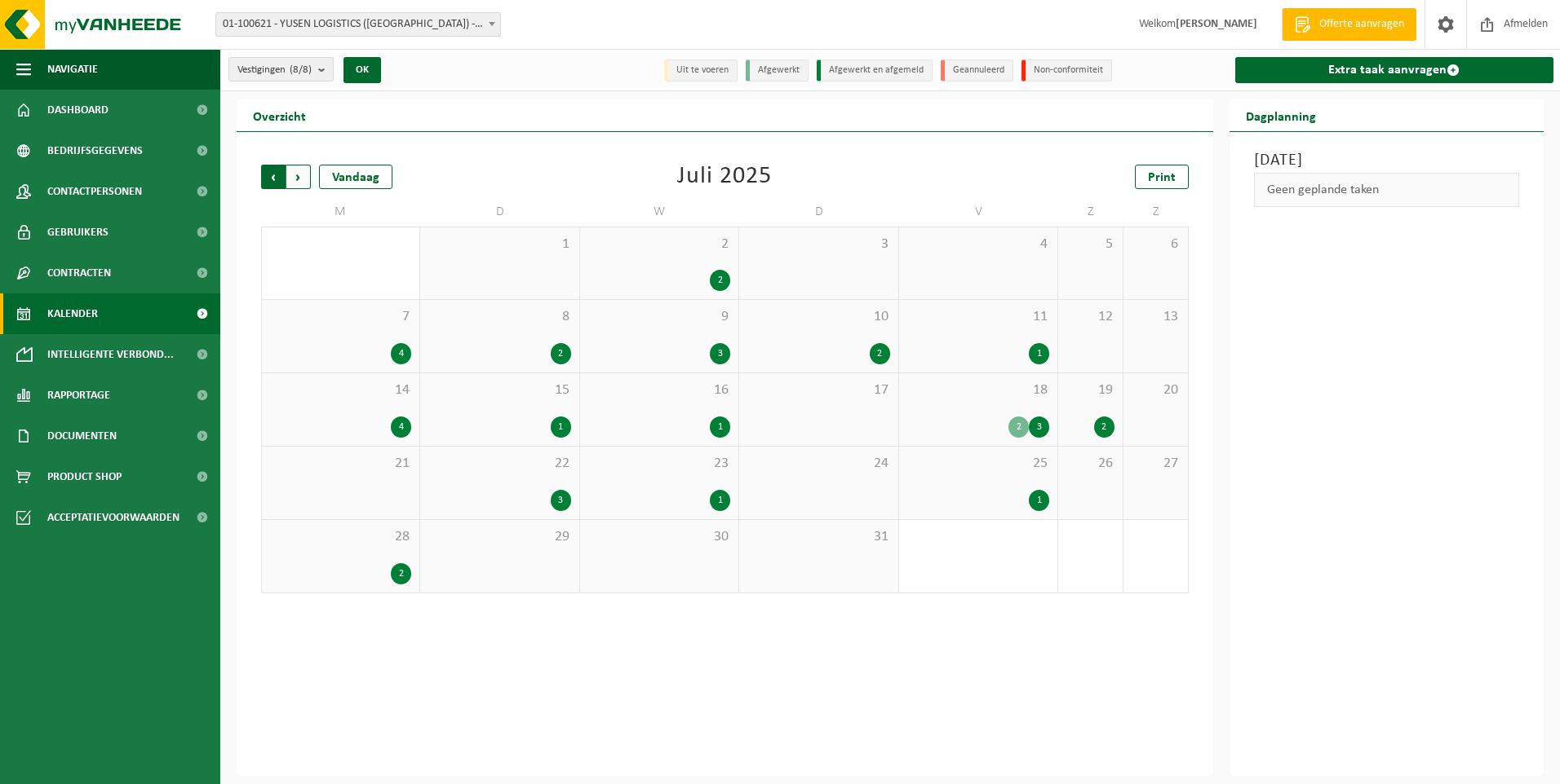
click at [305, 180] on span "Volgende" at bounding box center [298, 176] width 24 height 24
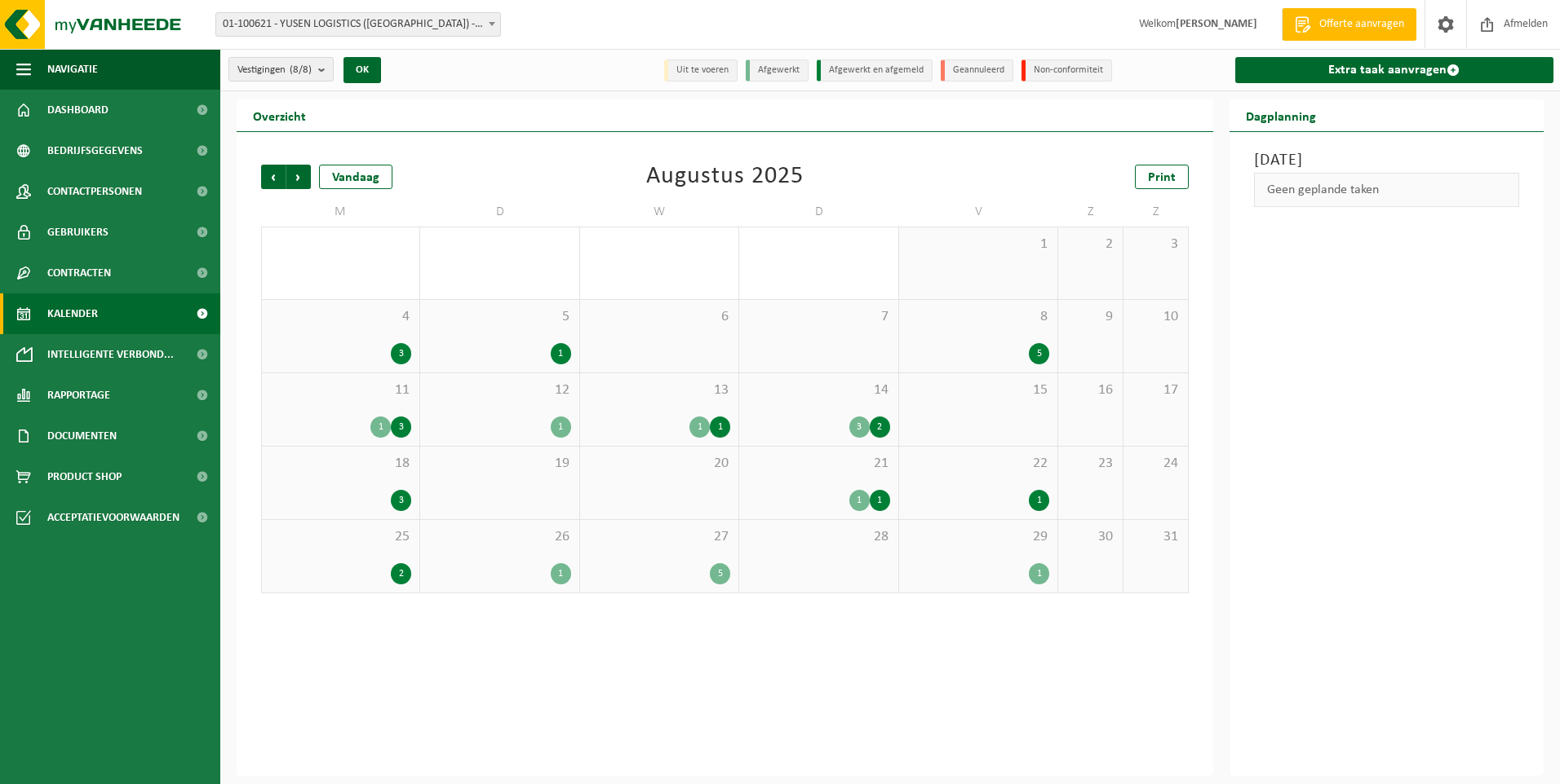
click at [557, 357] on div "1" at bounding box center [560, 354] width 20 height 21
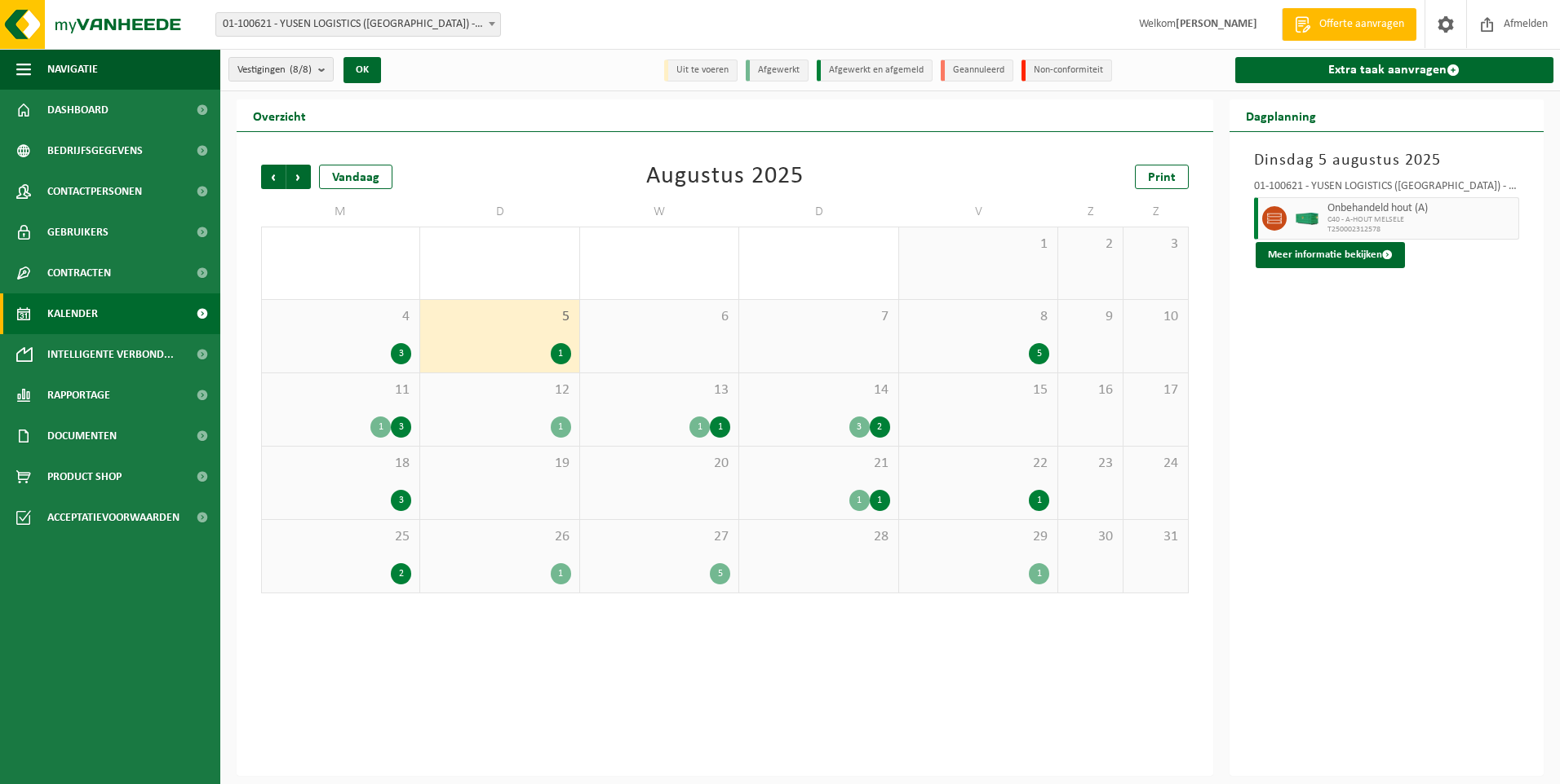
click at [1350, 216] on span "C40 - A-HOUT MELSELE" at bounding box center [1420, 220] width 188 height 10
click at [1336, 254] on button "Meer informatie bekijken" at bounding box center [1330, 255] width 149 height 26
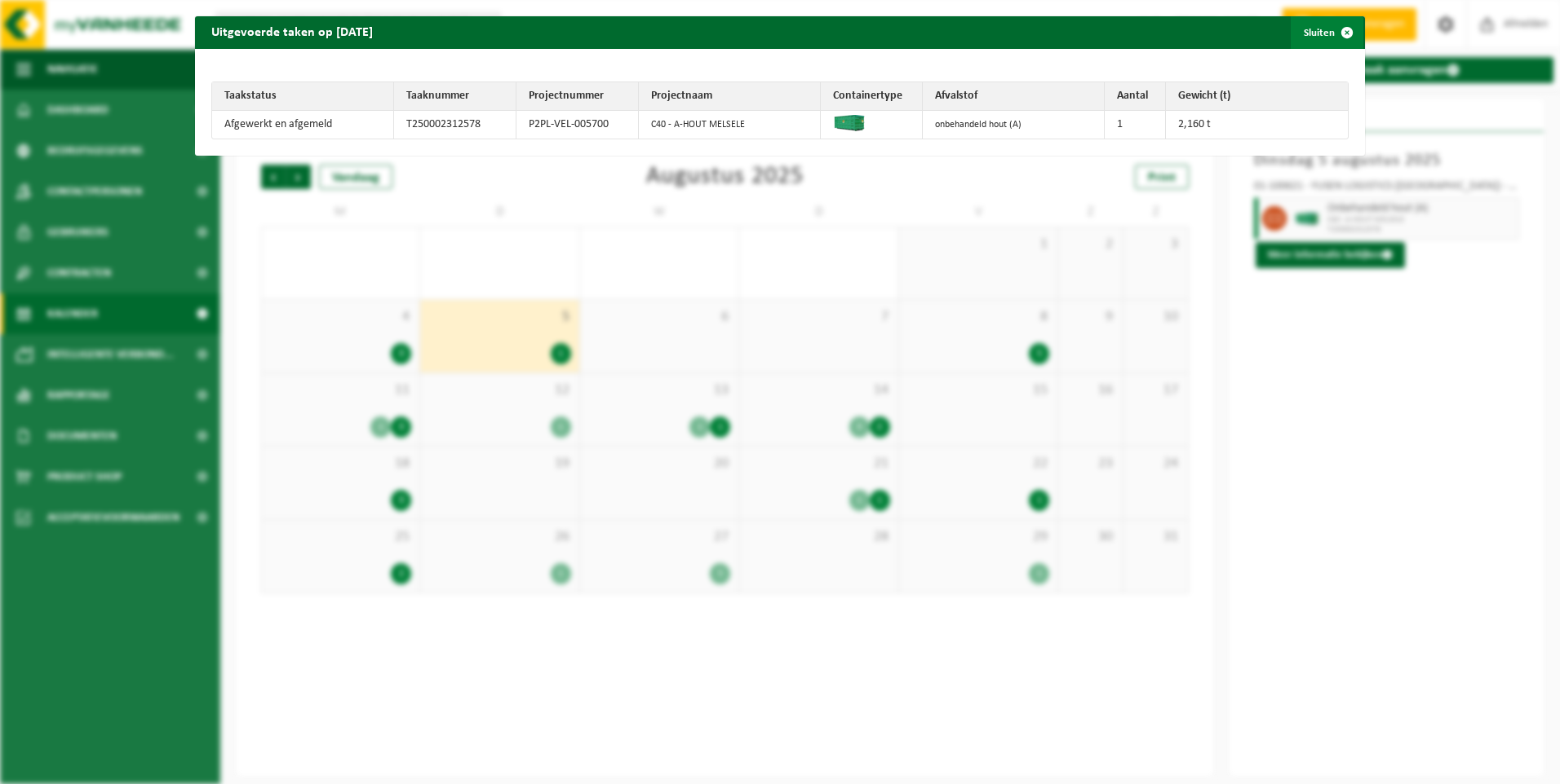
click at [1331, 30] on span "button" at bounding box center [1347, 33] width 33 height 33
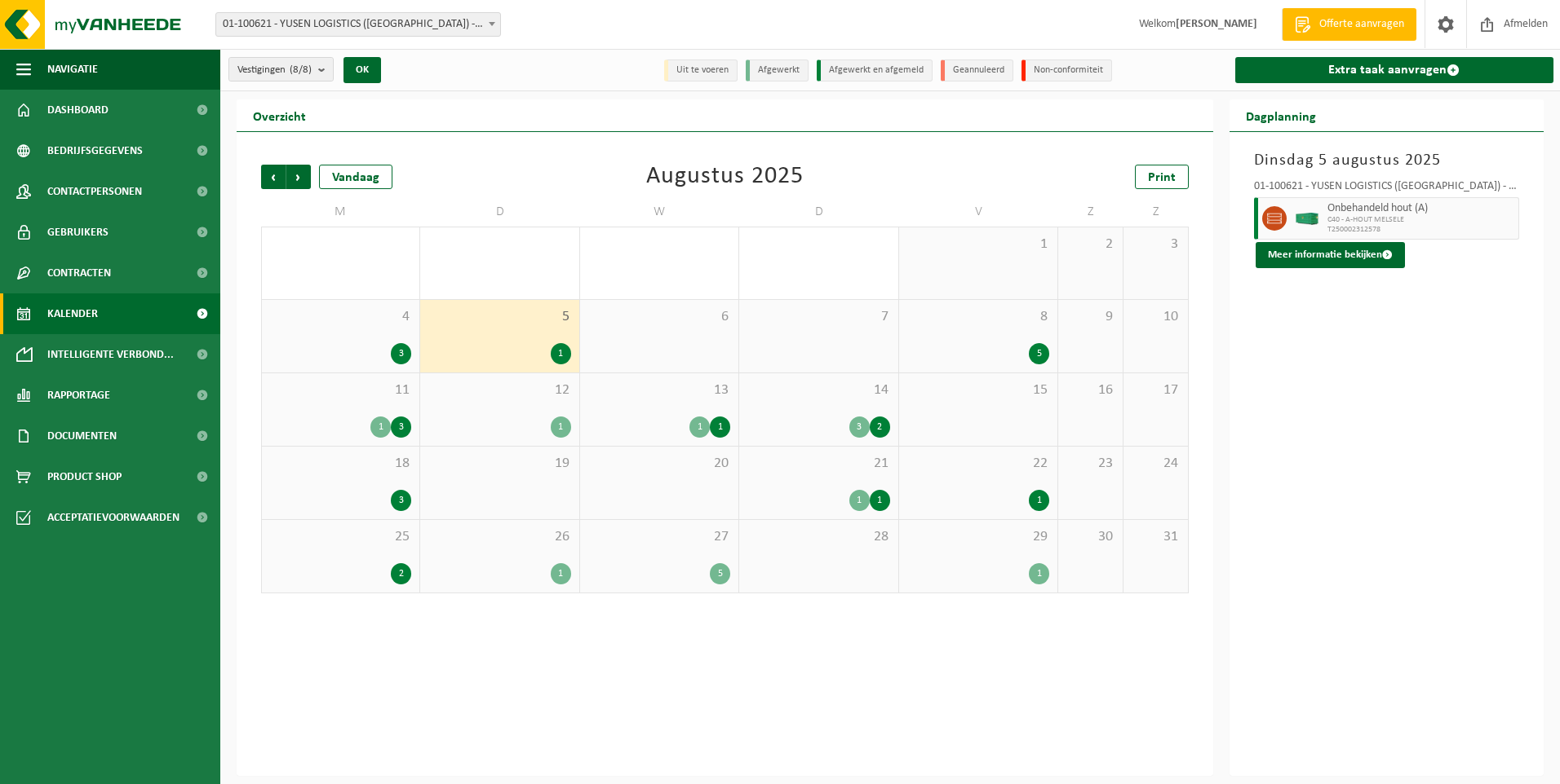
click at [345, 354] on div "3" at bounding box center [341, 354] width 141 height 21
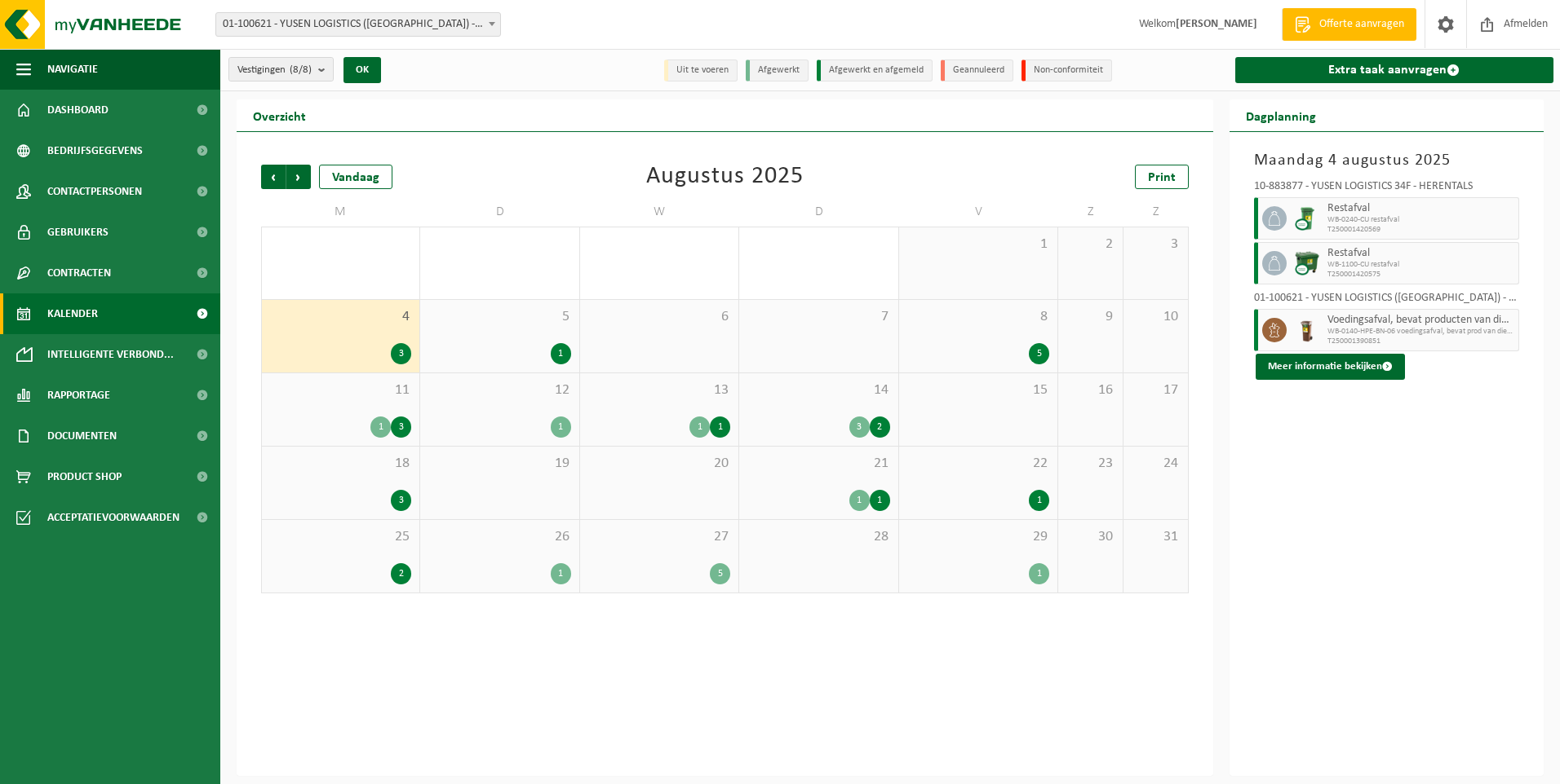
click at [345, 419] on div "1 3" at bounding box center [341, 427] width 141 height 21
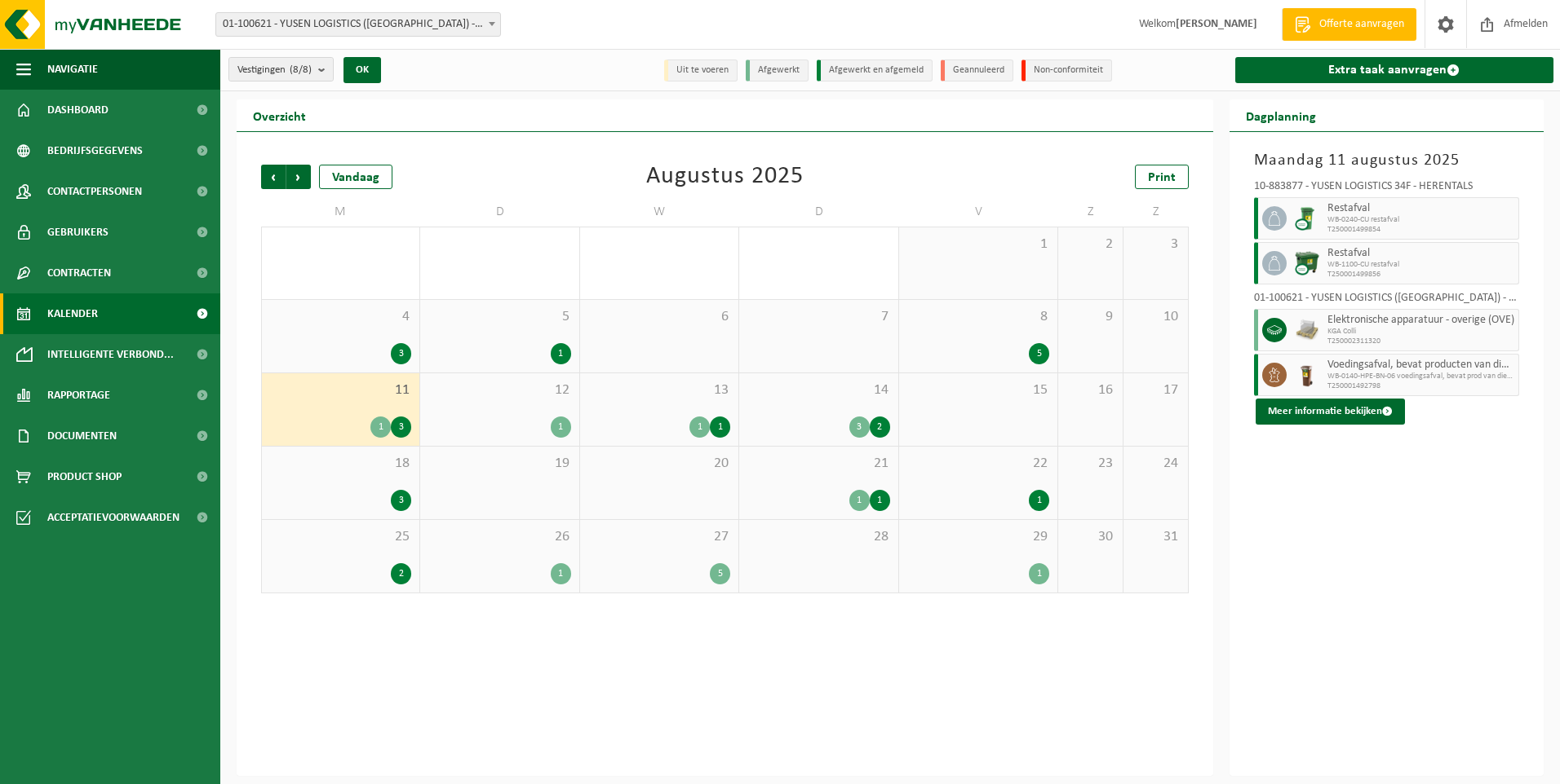
click at [1390, 320] on span "Elektronische apparatuur - overige (OVE)" at bounding box center [1420, 320] width 188 height 13
click at [1336, 323] on span "Elektronische apparatuur - overige (OVE)" at bounding box center [1420, 320] width 188 height 13
click at [1295, 340] on img at bounding box center [1306, 330] width 24 height 24
click at [1308, 407] on button "Meer informatie bekijken" at bounding box center [1330, 412] width 149 height 26
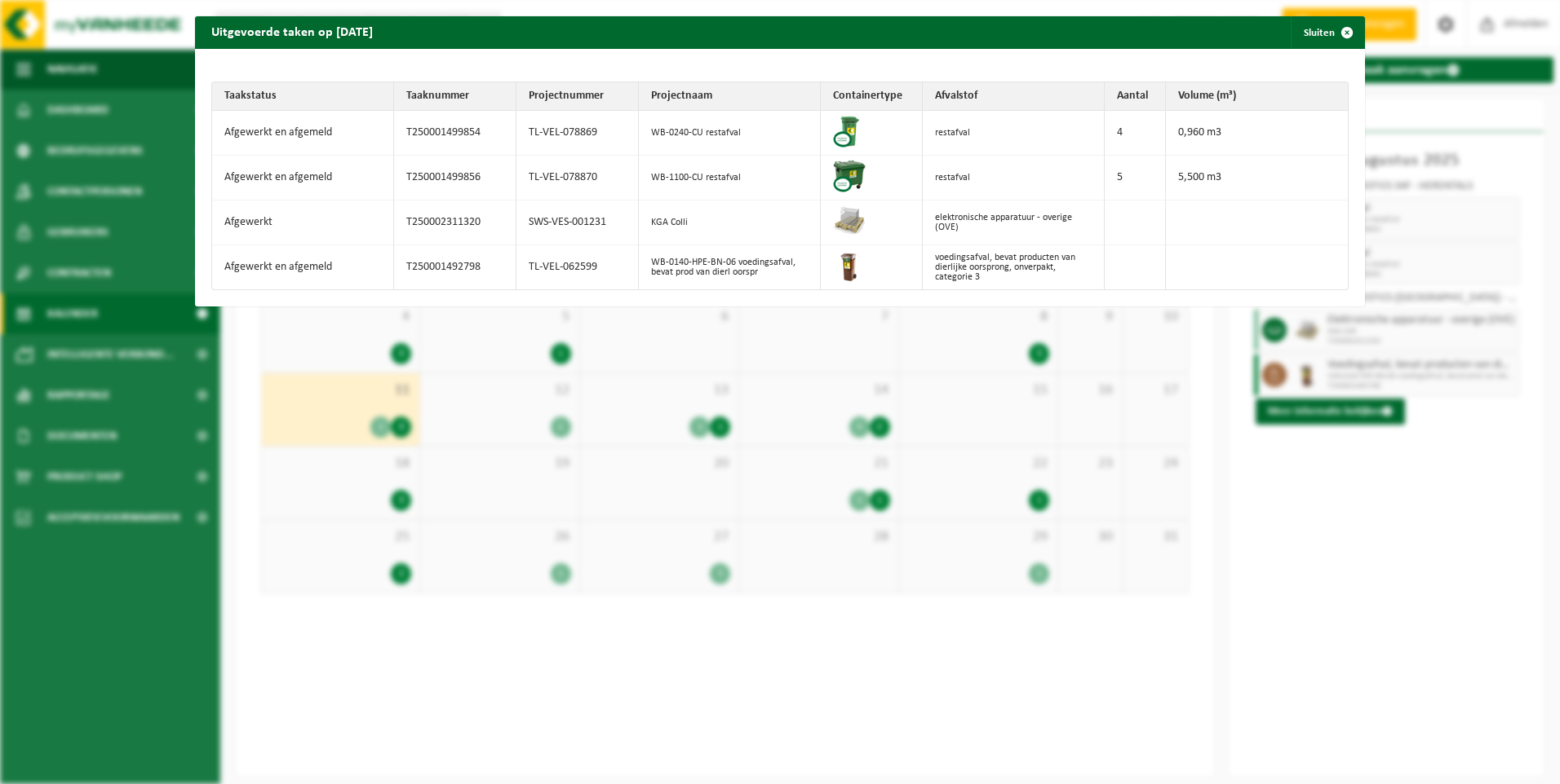
click at [564, 223] on td "SWS-VES-001231" at bounding box center [577, 223] width 122 height 45
copy tr "SWS-VES-001231"
click at [186, 525] on div "Uitgevoerde taken op 2025-08-11 Sluiten Taakstatus Taaknummer Projectnummer Pro…" at bounding box center [780, 392] width 1560 height 784
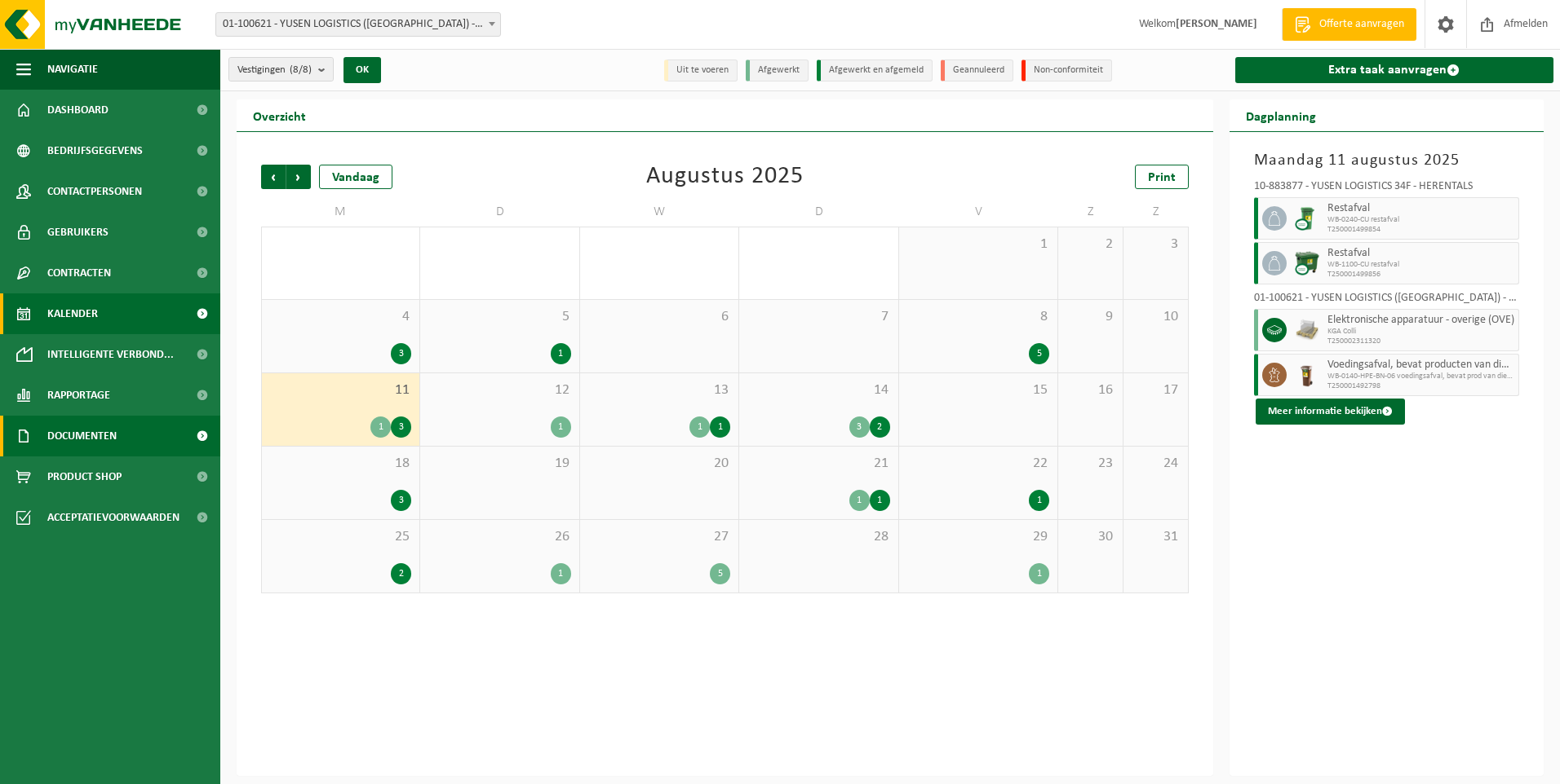
click at [105, 437] on span "Documenten" at bounding box center [82, 436] width 69 height 40
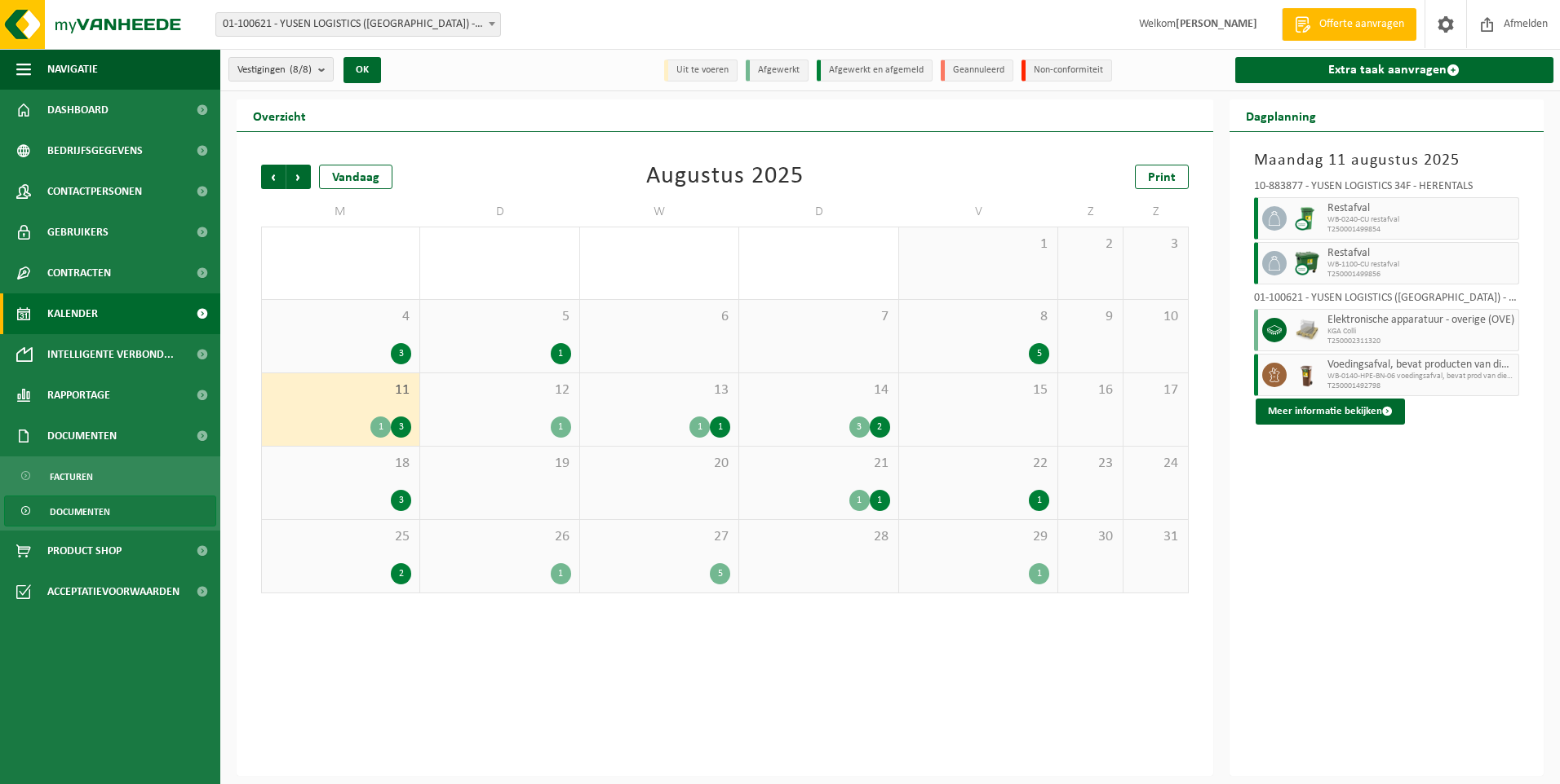
click at [66, 509] on span "Documenten" at bounding box center [80, 512] width 61 height 31
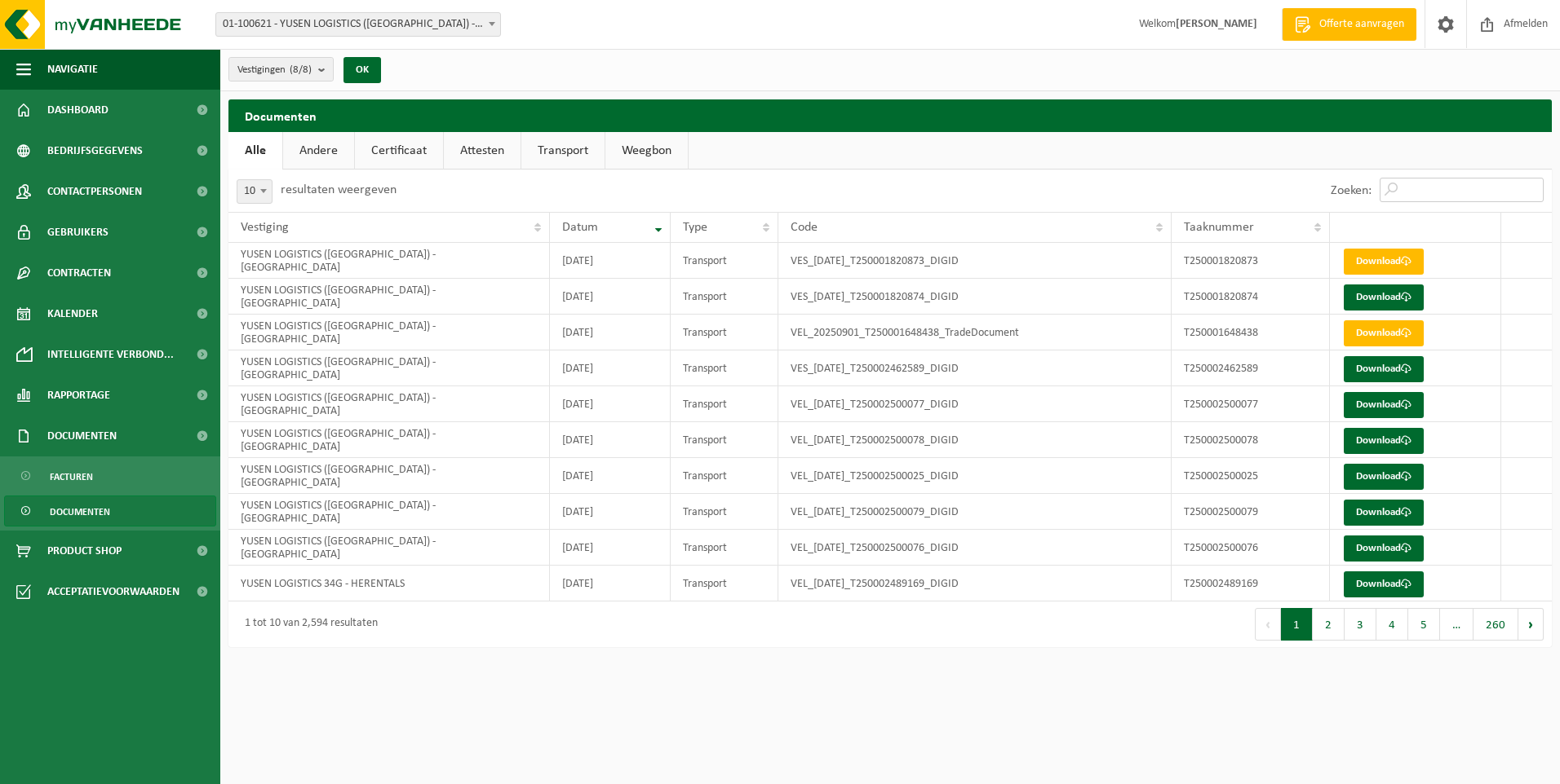
click at [1416, 189] on input "Zoeken:" at bounding box center [1461, 190] width 164 height 24
paste input "SWS-VES-001231"
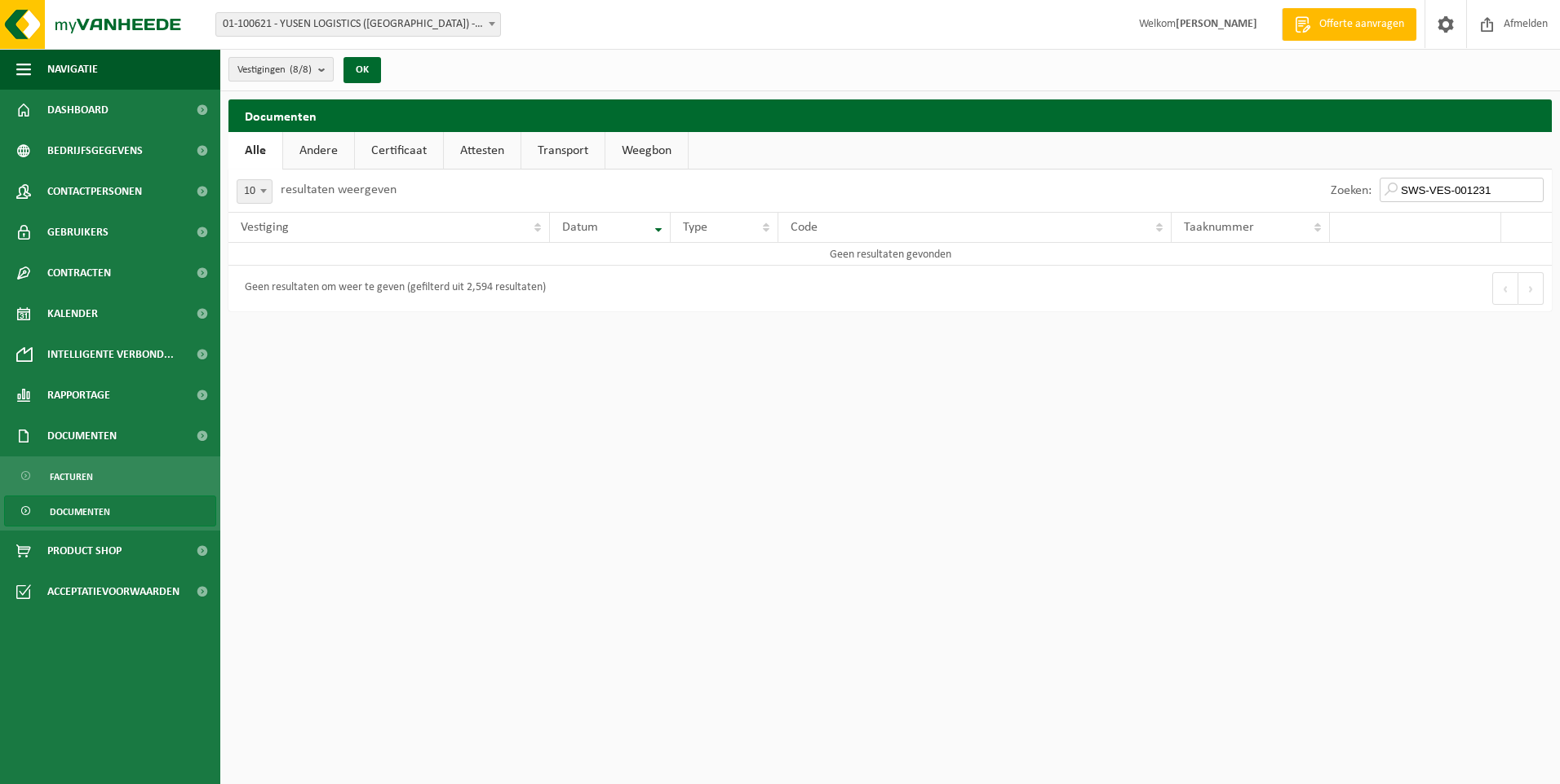
type input "SWS-VES-001231"
click at [294, 70] on count "(8/8)" at bounding box center [300, 69] width 22 height 11
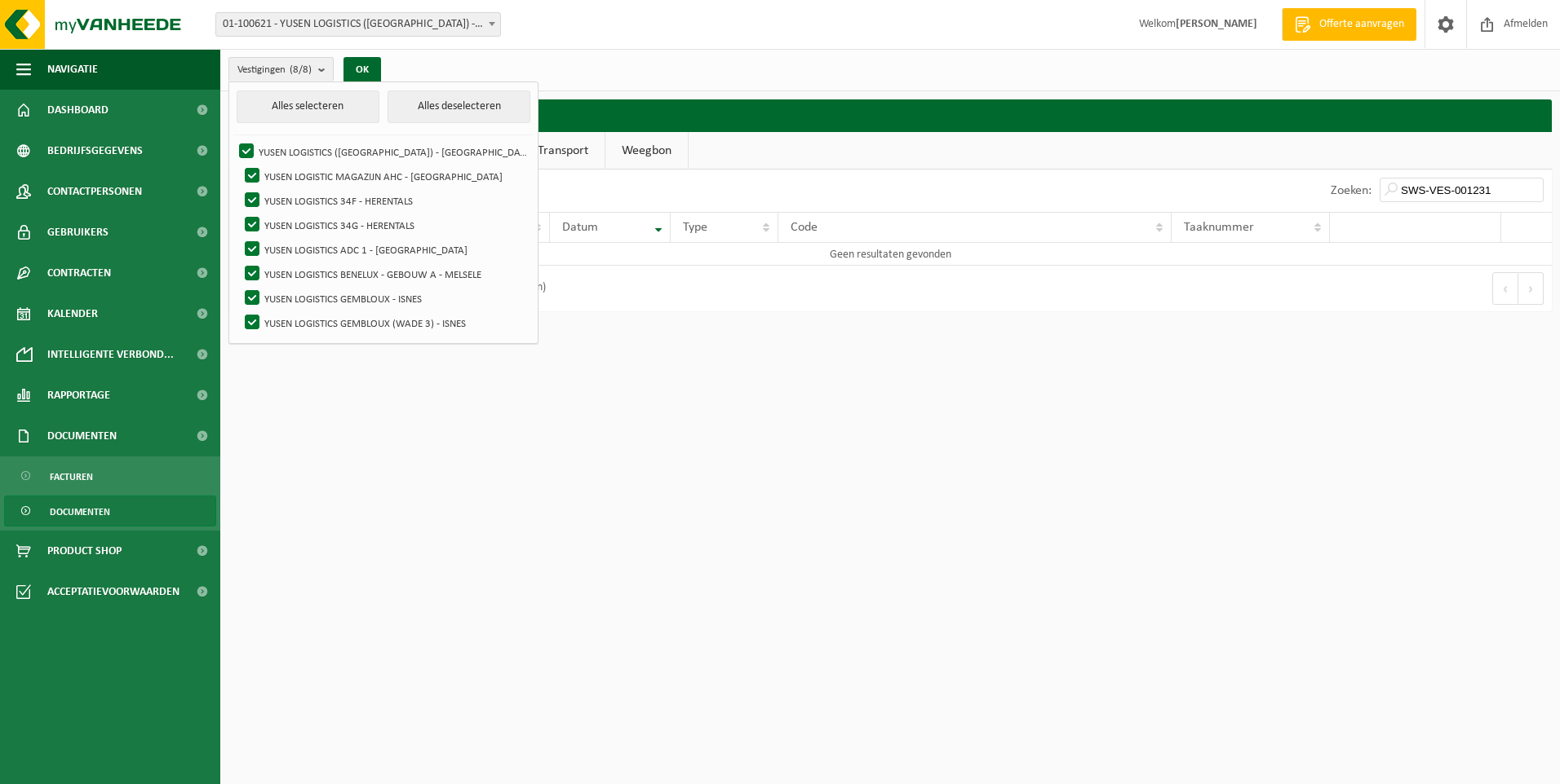
click at [795, 476] on html "Vestiging: 01-100621 - YUSEN LOGISTICS ([GEOGRAPHIC_DATA]) - [GEOGRAPHIC_DATA] …" at bounding box center [780, 392] width 1560 height 784
click at [356, 65] on button "OK" at bounding box center [362, 69] width 38 height 26
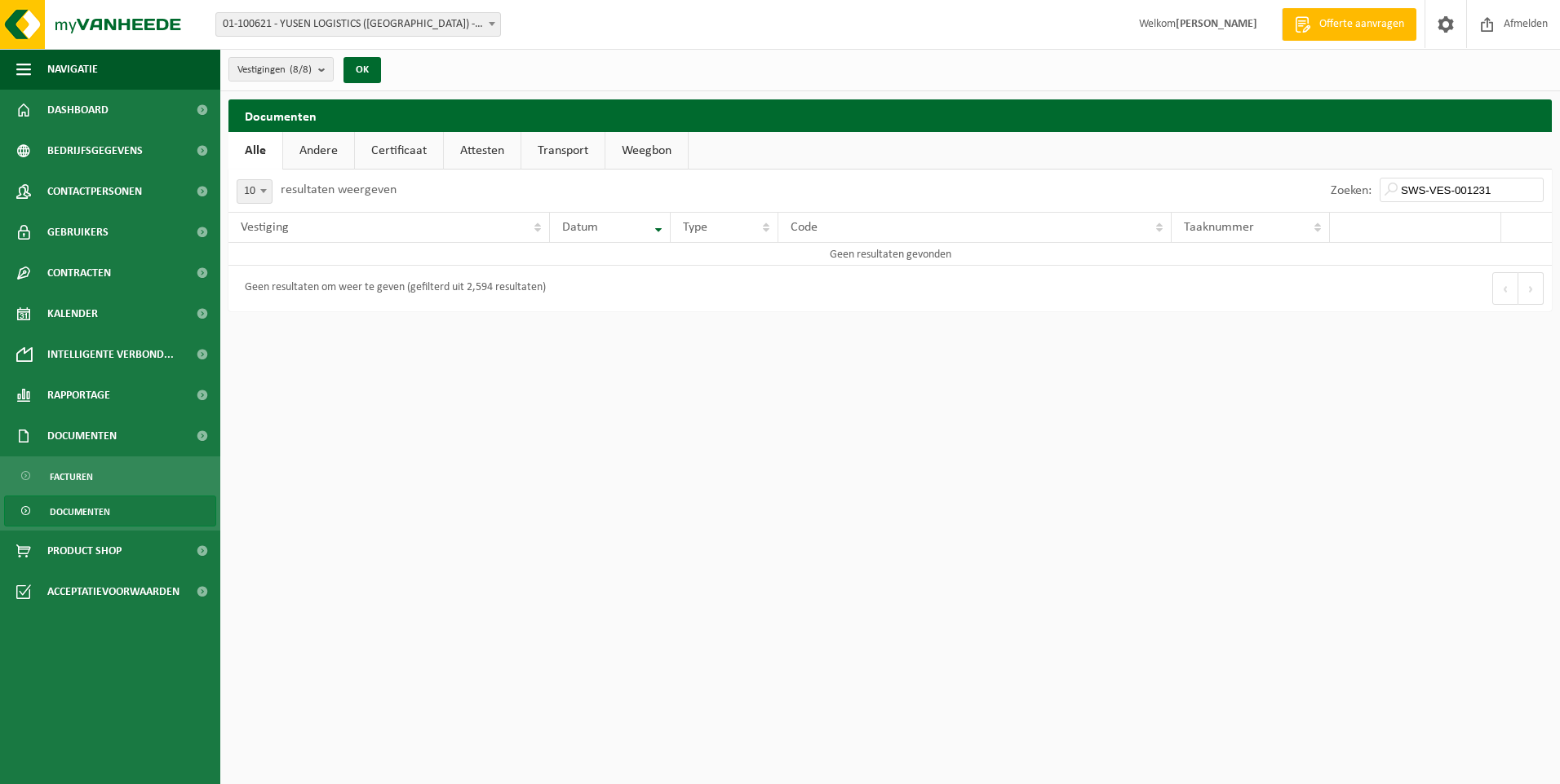
click at [320, 142] on link "Andere" at bounding box center [319, 150] width 71 height 38
click at [383, 151] on link "Certificaat" at bounding box center [400, 150] width 89 height 38
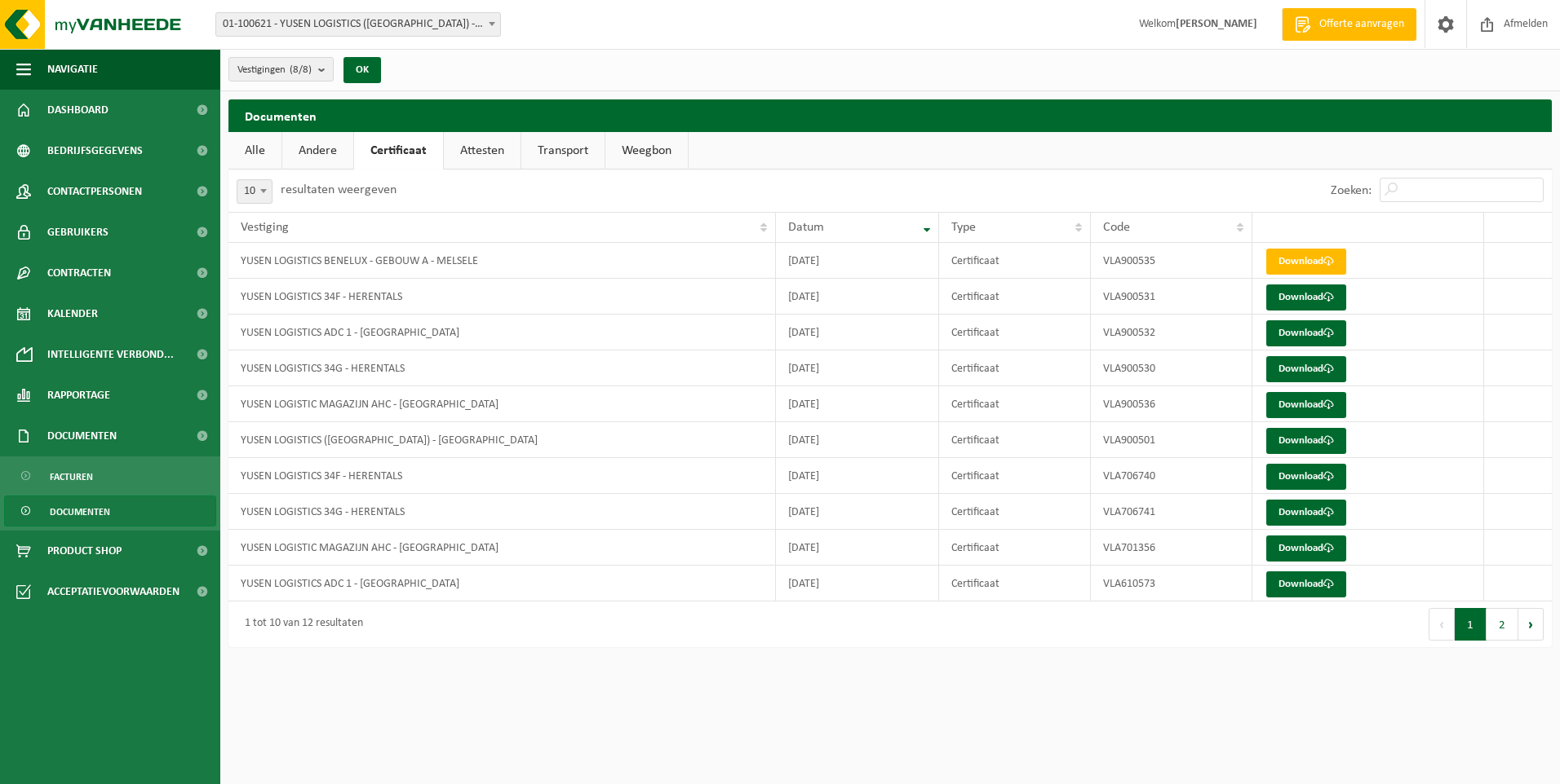
click at [472, 149] on link "Attesten" at bounding box center [482, 150] width 77 height 38
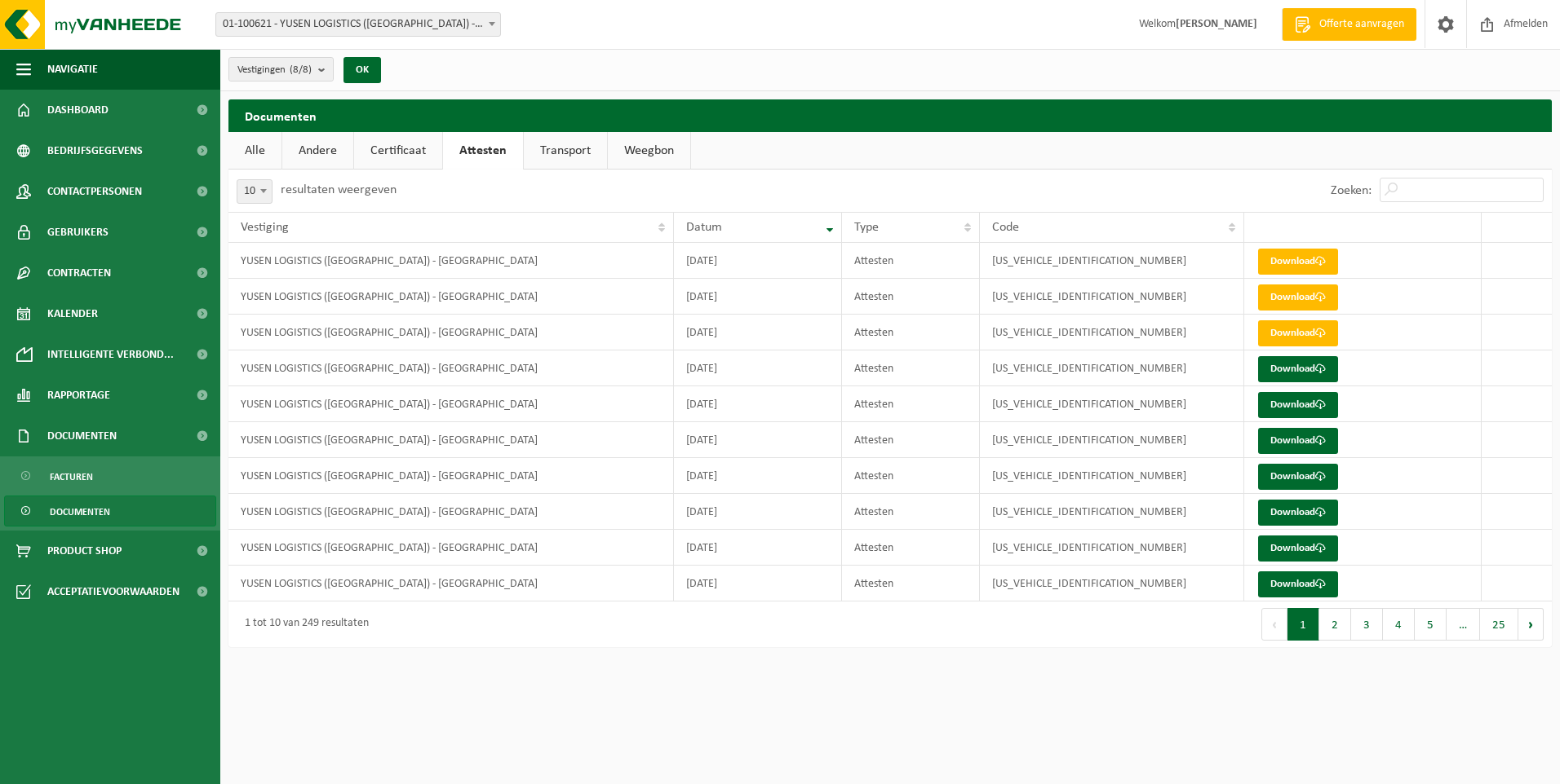
click at [587, 155] on link "Transport" at bounding box center [565, 150] width 83 height 38
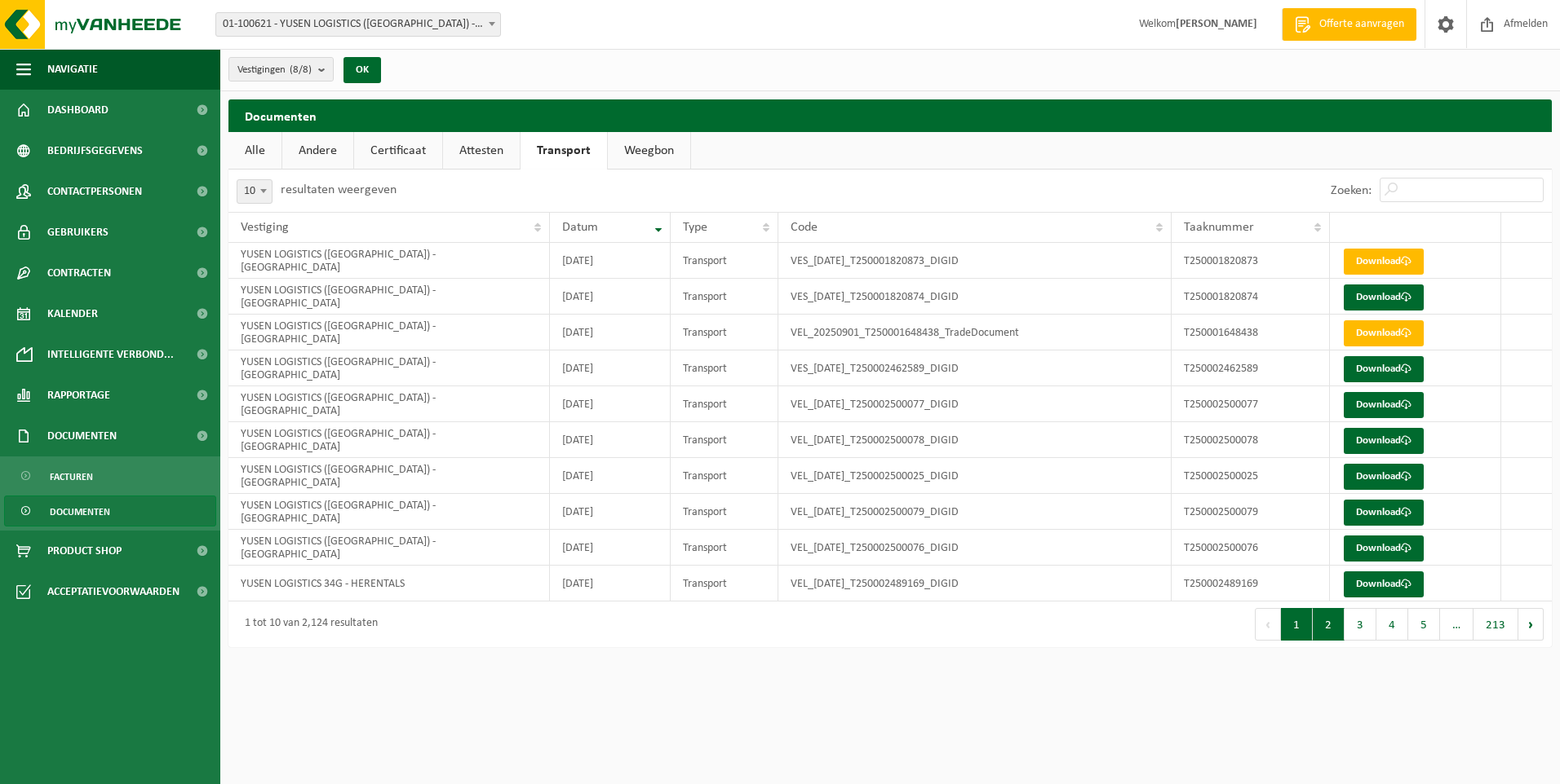
click at [1327, 636] on button "2" at bounding box center [1328, 624] width 32 height 33
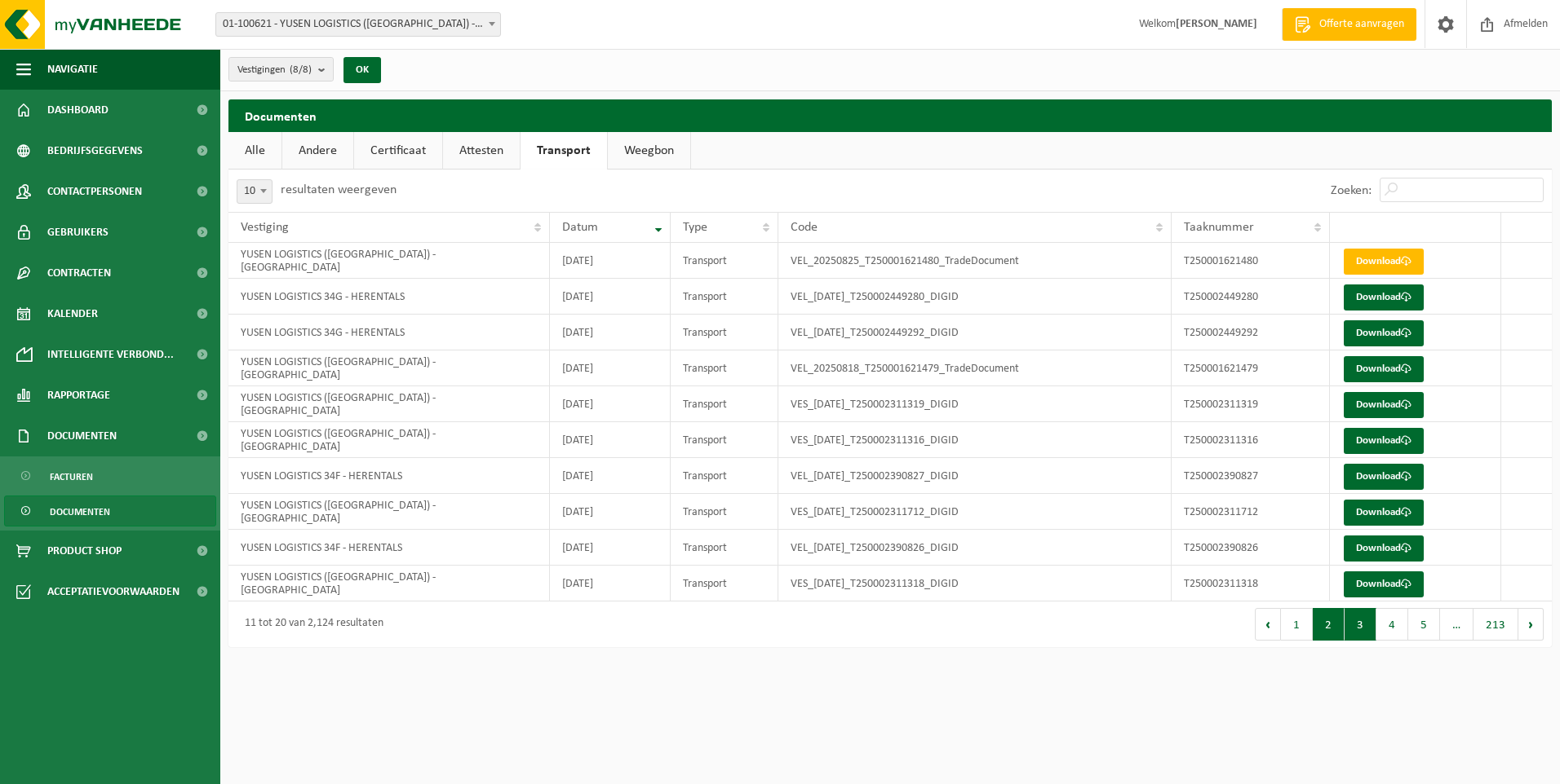
click at [1368, 629] on button "3" at bounding box center [1360, 624] width 32 height 33
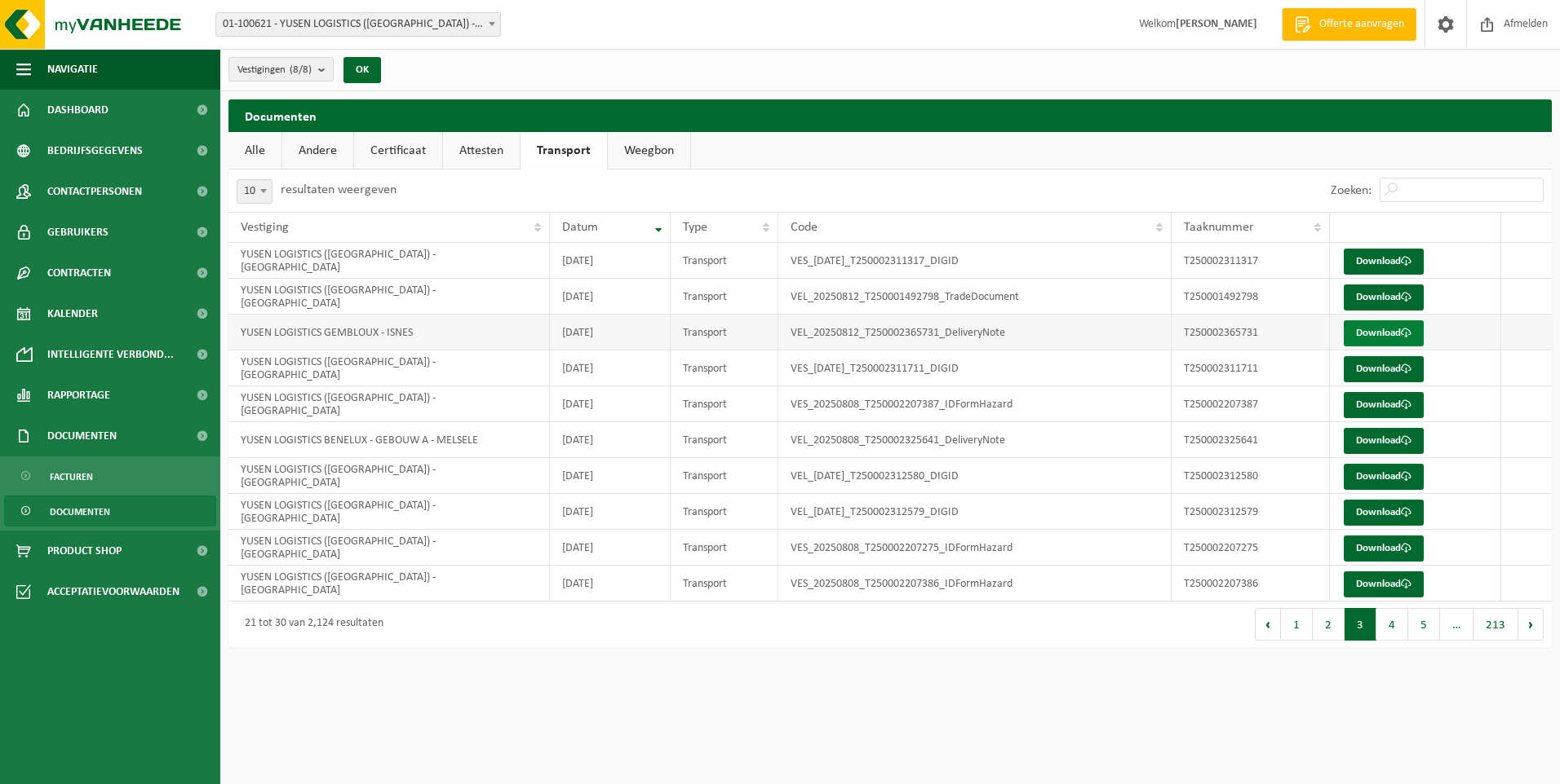
click at [1400, 334] on link "Download" at bounding box center [1383, 333] width 80 height 26
click at [1389, 402] on link "Download" at bounding box center [1383, 405] width 80 height 26
